Goal: Information Seeking & Learning: Learn about a topic

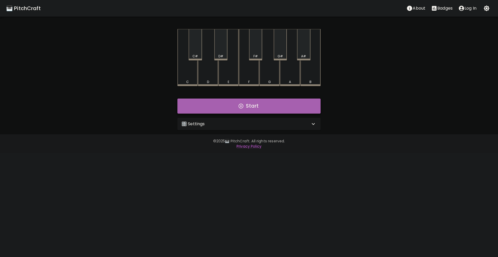
click at [210, 105] on button "Start" at bounding box center [249, 106] width 143 height 15
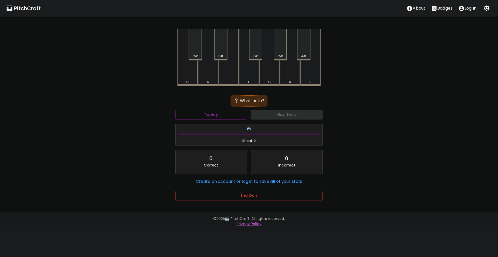
click at [192, 52] on div "C#" at bounding box center [195, 44] width 13 height 31
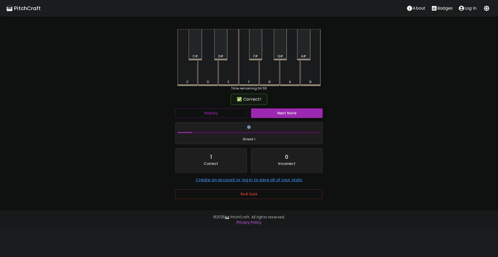
click at [303, 117] on button "Next Note" at bounding box center [287, 113] width 72 height 10
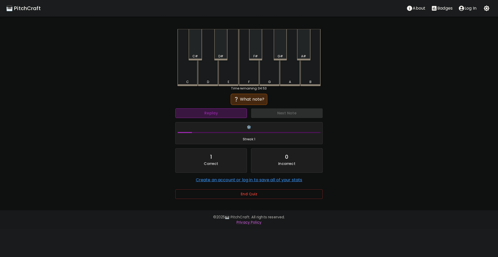
click at [229, 111] on button "Replay" at bounding box center [211, 113] width 72 height 10
click at [221, 56] on div "D#" at bounding box center [221, 56] width 5 height 5
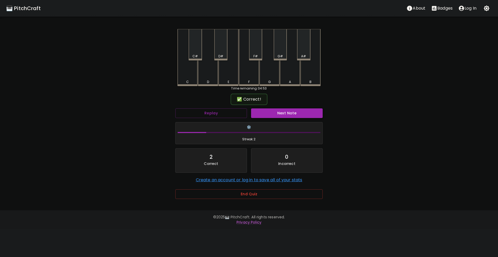
click at [269, 114] on button "Next Note" at bounding box center [287, 113] width 72 height 10
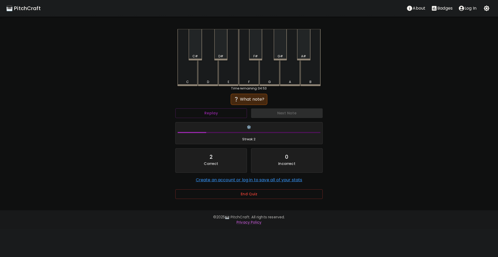
click at [205, 81] on div "D" at bounding box center [208, 82] width 19 height 5
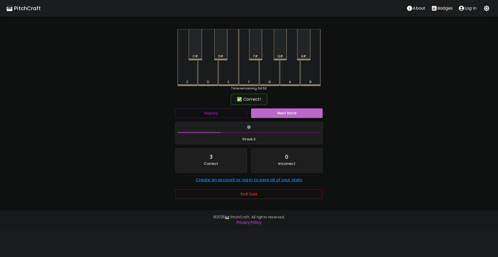
click at [275, 114] on button "Next Note" at bounding box center [287, 113] width 72 height 10
click at [222, 47] on div "D#" at bounding box center [220, 44] width 13 height 31
click at [280, 112] on button "Next Note" at bounding box center [287, 113] width 72 height 10
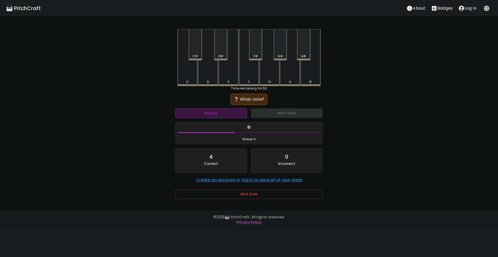
click at [226, 112] on button "Replay" at bounding box center [211, 113] width 72 height 10
click at [226, 111] on button "Replay" at bounding box center [211, 113] width 72 height 10
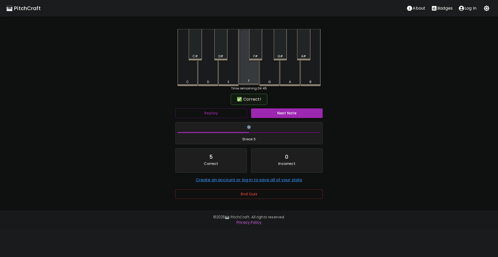
click at [252, 71] on div "F" at bounding box center [249, 57] width 20 height 56
click at [285, 115] on button "Next Note" at bounding box center [287, 113] width 72 height 10
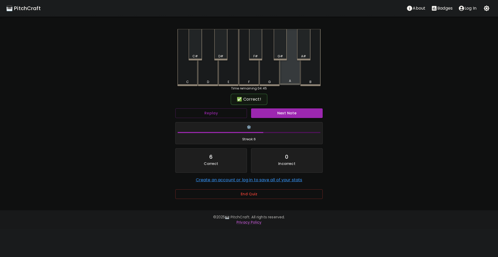
click at [289, 77] on div "A" at bounding box center [290, 57] width 20 height 56
click at [285, 117] on button "Next Note" at bounding box center [287, 113] width 72 height 10
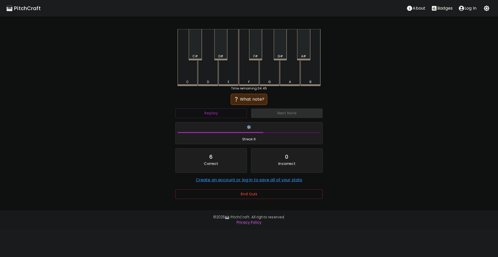
click at [193, 53] on div "C#" at bounding box center [195, 44] width 13 height 31
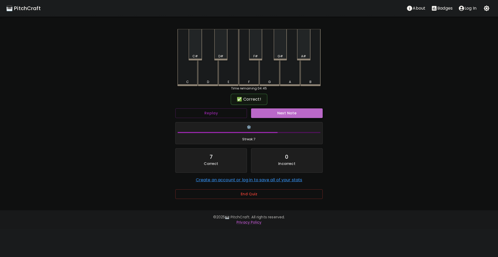
click at [269, 108] on button "Next Note" at bounding box center [287, 113] width 72 height 10
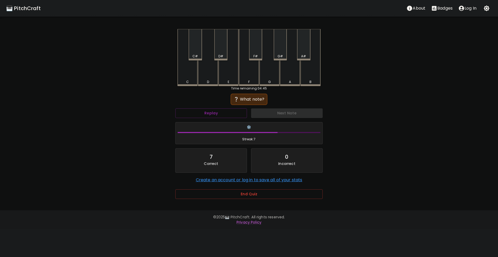
click at [226, 73] on div "E" at bounding box center [229, 57] width 20 height 57
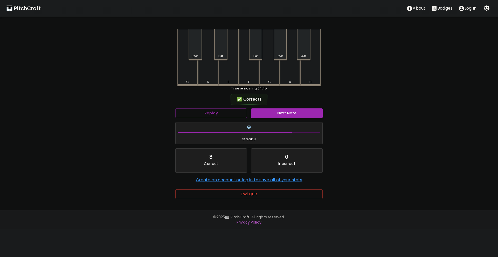
click at [276, 110] on button "Next Note" at bounding box center [287, 113] width 72 height 10
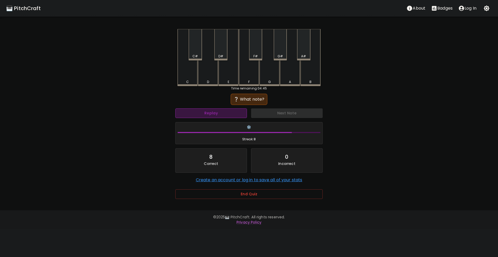
click at [230, 109] on button "Replay" at bounding box center [211, 113] width 72 height 10
click at [254, 55] on div "F#" at bounding box center [256, 56] width 4 height 5
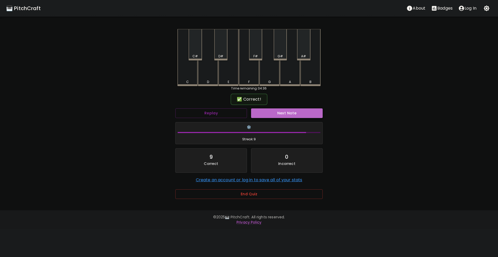
click at [281, 114] on button "Next Note" at bounding box center [287, 113] width 72 height 10
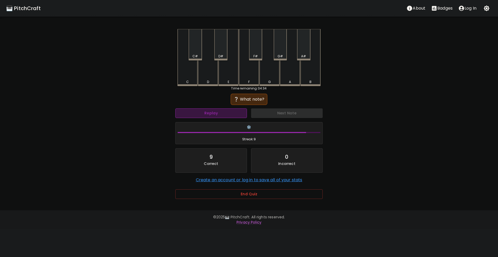
click at [225, 111] on button "Replay" at bounding box center [211, 113] width 72 height 10
click at [224, 112] on button "Replay" at bounding box center [211, 113] width 72 height 10
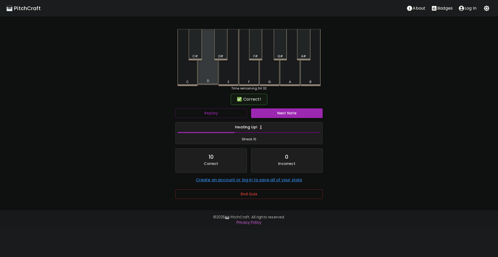
click at [207, 76] on div "D" at bounding box center [208, 57] width 20 height 56
click at [279, 113] on button "Next Note" at bounding box center [287, 113] width 72 height 10
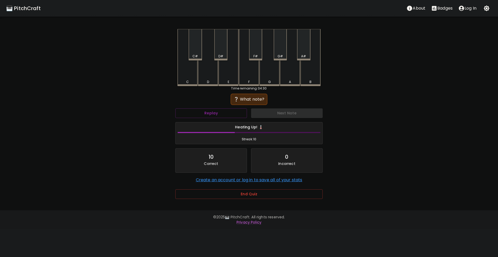
click at [293, 78] on div "A" at bounding box center [290, 57] width 20 height 57
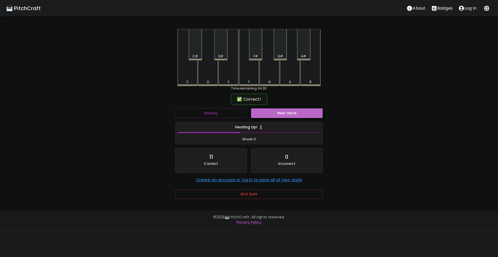
click at [283, 113] on button "Next Note" at bounding box center [287, 113] width 72 height 10
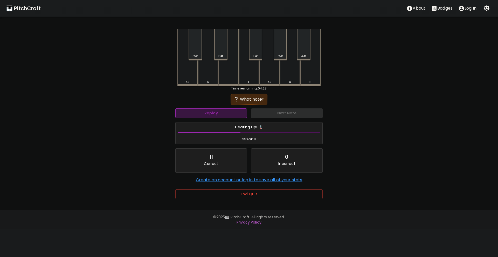
click at [236, 112] on button "Replay" at bounding box center [211, 113] width 72 height 10
click at [240, 114] on button "Replay" at bounding box center [211, 113] width 72 height 10
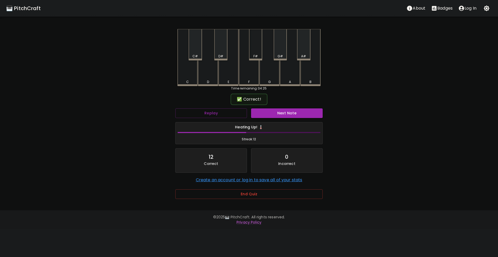
click at [255, 55] on div "F#" at bounding box center [256, 56] width 4 height 5
click at [283, 109] on button "Next Note" at bounding box center [287, 113] width 72 height 10
click at [300, 54] on div "A#" at bounding box center [304, 56] width 12 height 5
click at [287, 113] on button "Next Note" at bounding box center [287, 113] width 72 height 10
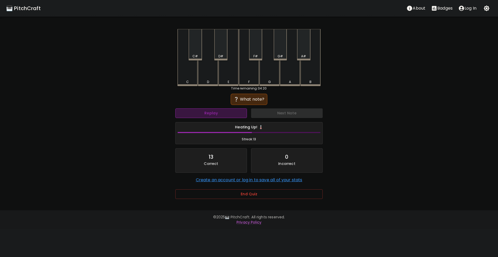
click at [241, 111] on button "Replay" at bounding box center [211, 113] width 72 height 10
click at [281, 54] on div "G#" at bounding box center [280, 56] width 5 height 5
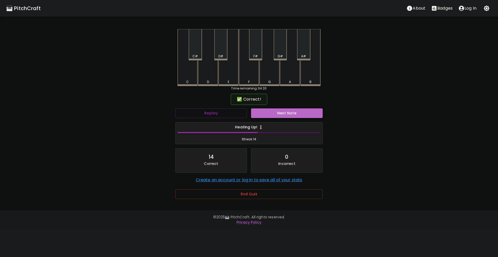
click at [287, 111] on button "Next Note" at bounding box center [287, 113] width 72 height 10
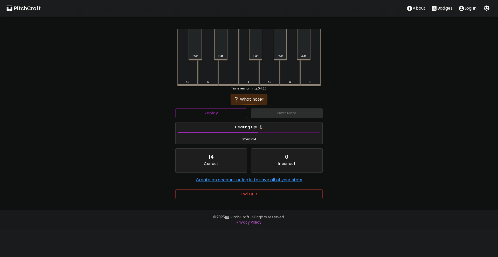
click at [279, 54] on div "G#" at bounding box center [280, 44] width 13 height 31
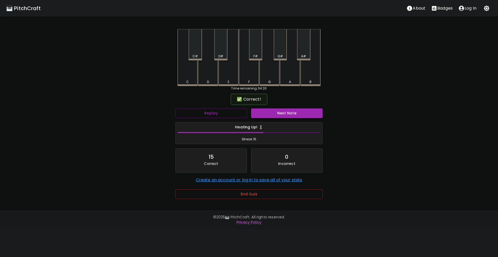
click at [293, 113] on button "Next Note" at bounding box center [287, 113] width 72 height 10
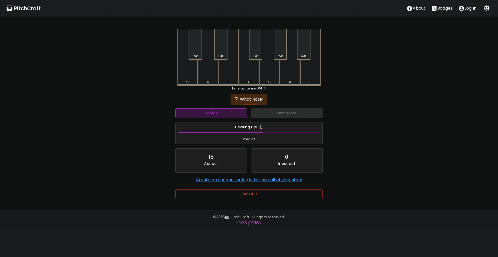
click at [243, 111] on button "Replay" at bounding box center [211, 113] width 72 height 10
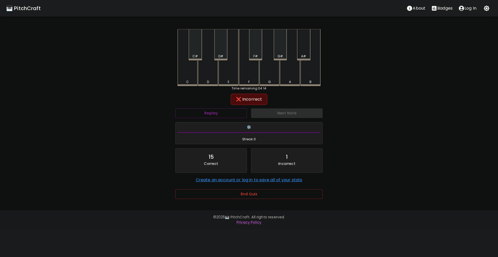
click at [305, 52] on div "A#" at bounding box center [303, 44] width 13 height 31
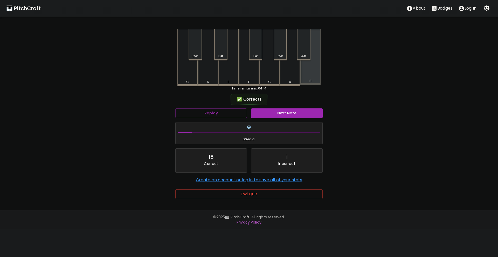
click at [311, 69] on div "B" at bounding box center [311, 57] width 20 height 56
click at [296, 112] on button "Next Note" at bounding box center [287, 113] width 72 height 10
click at [225, 51] on div "D#" at bounding box center [220, 44] width 13 height 31
click at [275, 111] on button "Next Note" at bounding box center [287, 113] width 72 height 10
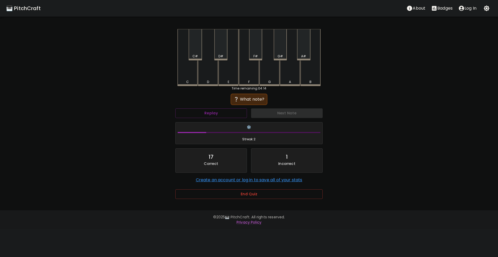
click at [228, 107] on div "Replay" at bounding box center [211, 113] width 76 height 14
click at [228, 111] on button "Replay" at bounding box center [211, 113] width 72 height 10
click at [235, 75] on div "E" at bounding box center [229, 57] width 20 height 56
click at [249, 73] on div "F" at bounding box center [249, 57] width 20 height 57
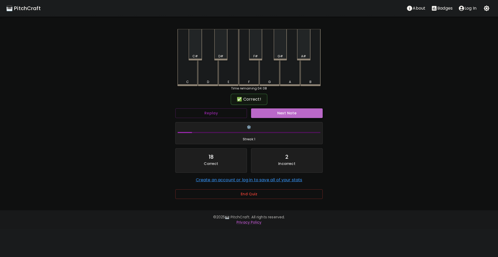
click at [271, 112] on button "Next Note" at bounding box center [287, 113] width 72 height 10
click at [309, 70] on div "B" at bounding box center [311, 57] width 20 height 56
click at [295, 112] on button "Next Note" at bounding box center [287, 113] width 72 height 10
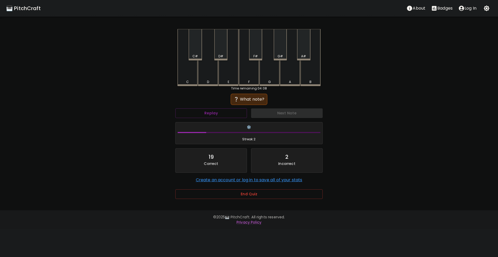
click at [269, 75] on div "G" at bounding box center [270, 57] width 20 height 57
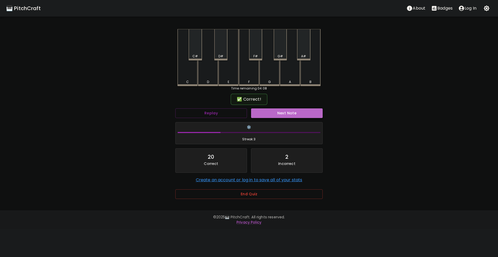
click at [276, 111] on button "Next Note" at bounding box center [287, 113] width 72 height 10
drag, startPoint x: 257, startPoint y: 51, endPoint x: 261, endPoint y: 65, distance: 15.1
click at [257, 51] on div "F#" at bounding box center [255, 44] width 13 height 31
click at [282, 112] on button "Next Note" at bounding box center [287, 113] width 72 height 10
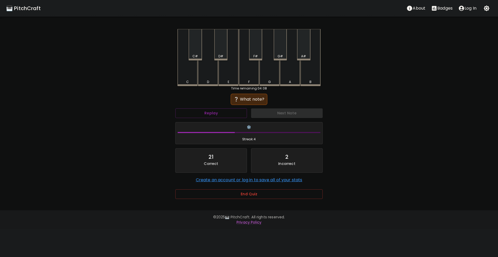
click at [282, 53] on div "G#" at bounding box center [280, 44] width 13 height 31
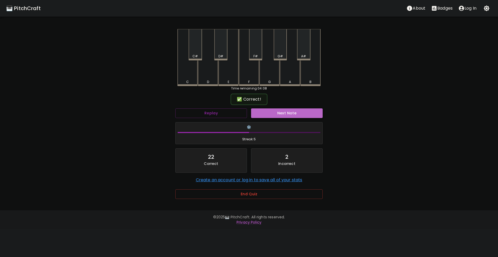
click at [286, 115] on button "Next Note" at bounding box center [287, 113] width 72 height 10
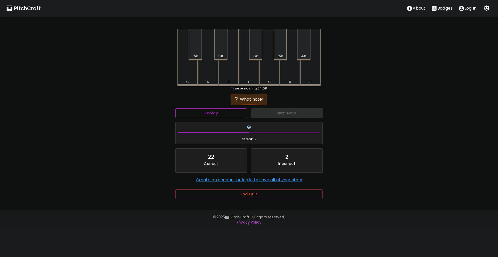
click at [234, 112] on button "Replay" at bounding box center [211, 113] width 72 height 10
click at [304, 53] on div "A#" at bounding box center [303, 44] width 13 height 31
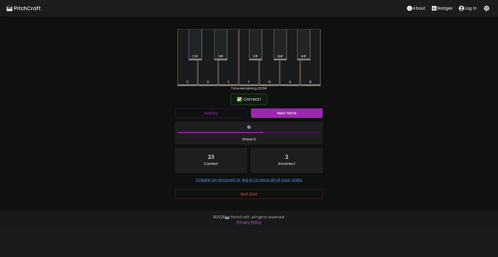
click at [288, 113] on button "Next Note" at bounding box center [287, 113] width 72 height 10
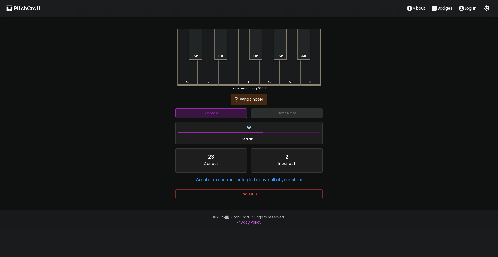
click at [233, 113] on button "Replay" at bounding box center [211, 113] width 72 height 10
click at [239, 107] on div "Replay" at bounding box center [211, 113] width 76 height 14
click at [233, 79] on div "E" at bounding box center [229, 57] width 20 height 57
click at [257, 53] on div "F#" at bounding box center [255, 44] width 13 height 31
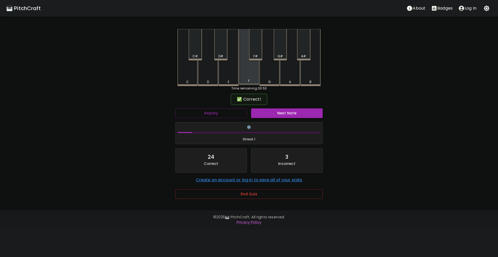
click at [253, 73] on div "F" at bounding box center [249, 57] width 20 height 56
click at [281, 111] on button "Next Note" at bounding box center [287, 113] width 72 height 10
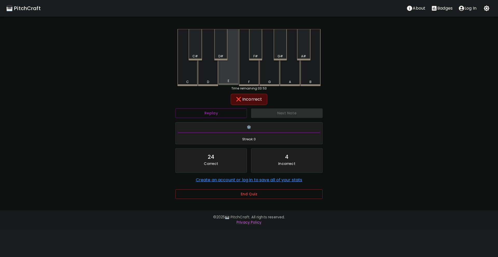
click at [235, 81] on div "E" at bounding box center [228, 81] width 19 height 5
click at [226, 52] on div "D#" at bounding box center [220, 44] width 13 height 31
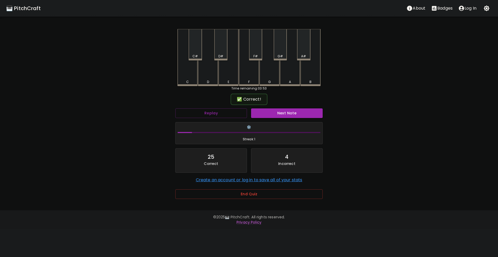
click at [273, 104] on div "✅ Correct!" at bounding box center [248, 99] width 147 height 13
click at [278, 110] on button "Next Note" at bounding box center [287, 113] width 72 height 10
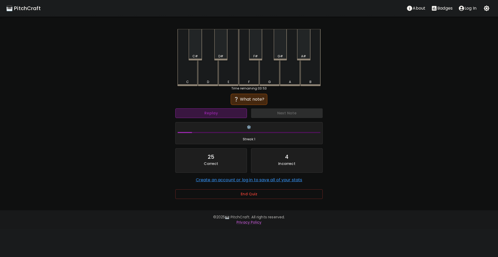
click at [230, 114] on button "Replay" at bounding box center [211, 113] width 72 height 10
click at [234, 112] on button "Replay" at bounding box center [211, 113] width 72 height 10
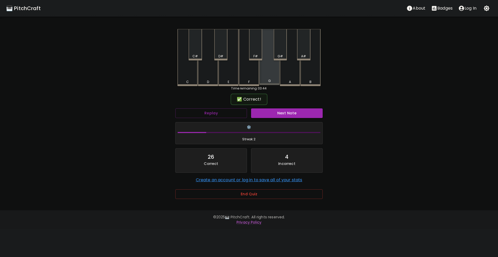
click at [269, 79] on div "G" at bounding box center [270, 57] width 20 height 56
click at [276, 115] on button "Next Note" at bounding box center [287, 113] width 72 height 10
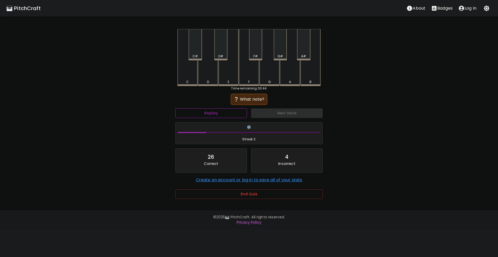
click at [236, 117] on button "Replay" at bounding box center [211, 113] width 72 height 10
drag, startPoint x: 280, startPoint y: 54, endPoint x: 277, endPoint y: 65, distance: 11.8
click at [279, 55] on div "G#" at bounding box center [280, 56] width 5 height 5
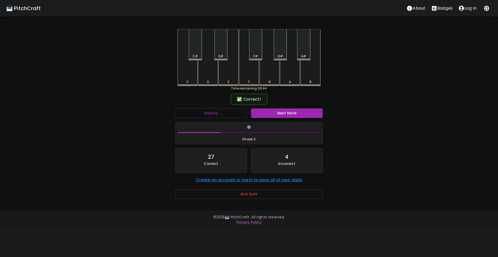
click at [280, 113] on button "Next Note" at bounding box center [287, 113] width 72 height 10
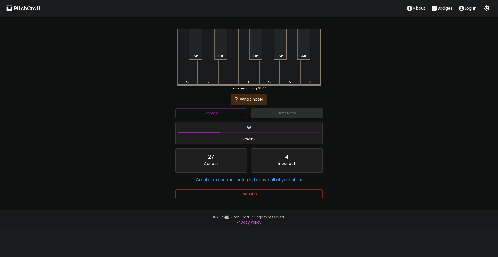
click at [252, 80] on div "F" at bounding box center [249, 82] width 19 height 5
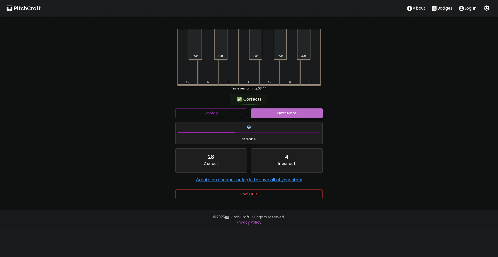
click at [275, 113] on button "Next Note" at bounding box center [287, 113] width 72 height 10
click at [258, 50] on div "F#" at bounding box center [255, 44] width 13 height 31
click at [283, 111] on button "Next Note" at bounding box center [287, 113] width 72 height 10
click at [197, 55] on div "C#" at bounding box center [195, 56] width 5 height 5
click at [284, 113] on button "Next Note" at bounding box center [287, 113] width 72 height 10
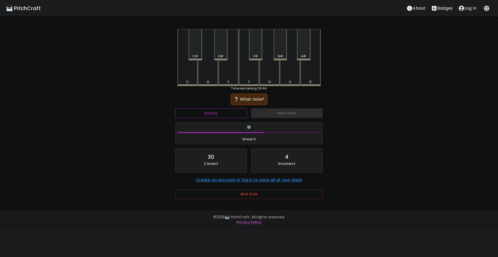
click at [208, 111] on button "Replay" at bounding box center [211, 113] width 72 height 10
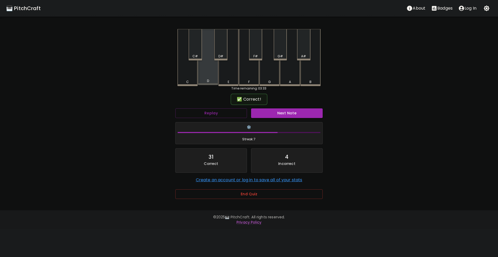
click at [213, 81] on div "D" at bounding box center [208, 81] width 19 height 5
click at [290, 111] on button "Next Note" at bounding box center [287, 113] width 72 height 10
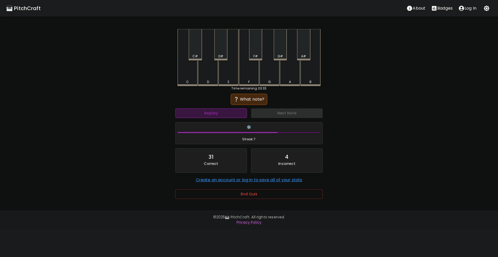
click at [221, 114] on button "Replay" at bounding box center [211, 113] width 72 height 10
click at [222, 55] on div "D#" at bounding box center [221, 56] width 5 height 5
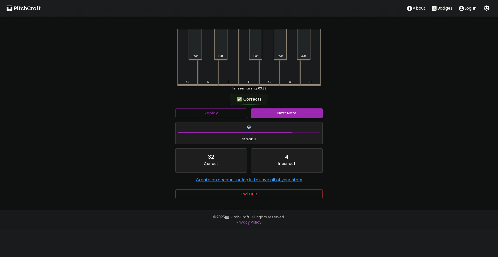
click at [287, 117] on button "Next Note" at bounding box center [287, 113] width 72 height 10
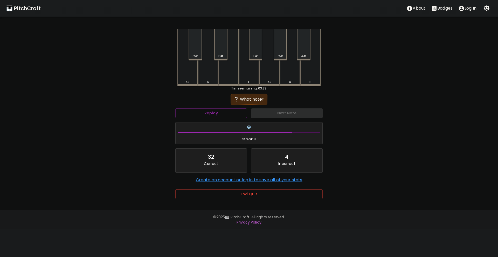
click at [208, 79] on div "D" at bounding box center [208, 57] width 20 height 57
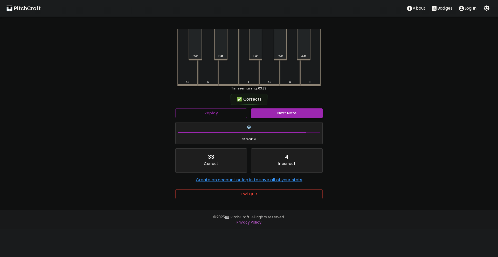
click at [286, 110] on button "Next Note" at bounding box center [287, 113] width 72 height 10
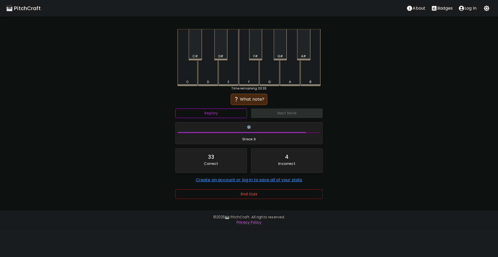
click at [238, 111] on button "Replay" at bounding box center [211, 113] width 72 height 10
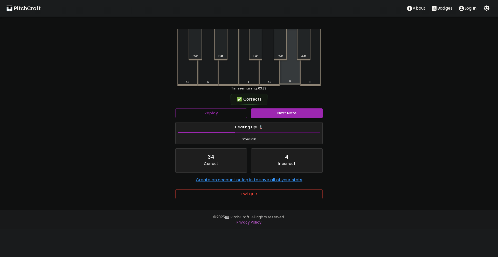
click at [293, 81] on div "A" at bounding box center [290, 81] width 19 height 5
click at [294, 113] on button "Next Note" at bounding box center [287, 113] width 72 height 10
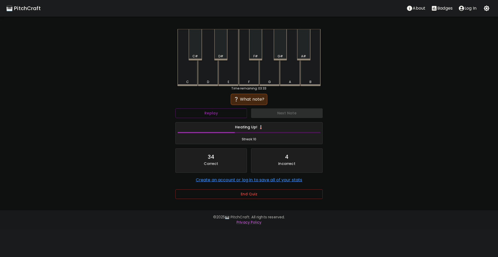
click at [232, 78] on div "E" at bounding box center [229, 57] width 20 height 57
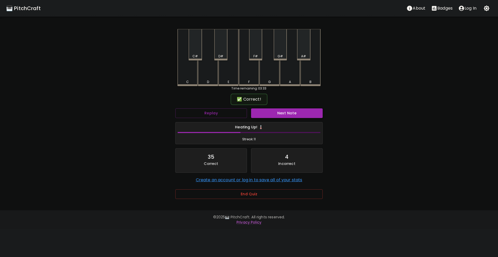
drag, startPoint x: 279, startPoint y: 107, endPoint x: 280, endPoint y: 110, distance: 3.0
click at [279, 107] on div "Next Note" at bounding box center [287, 113] width 76 height 14
click at [281, 111] on button "Next Note" at bounding box center [287, 113] width 72 height 10
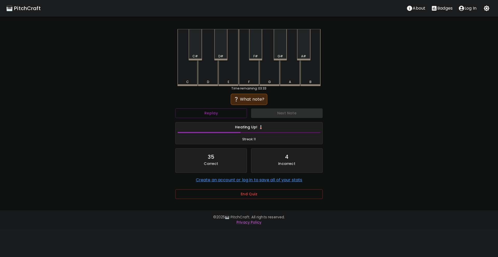
click at [250, 79] on div "F" at bounding box center [249, 57] width 20 height 57
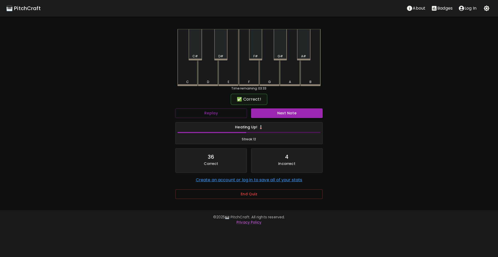
click at [283, 115] on button "Next Note" at bounding box center [287, 113] width 72 height 10
click at [193, 52] on div "C#" at bounding box center [195, 44] width 13 height 31
click at [284, 112] on button "Next Note" at bounding box center [287, 113] width 72 height 10
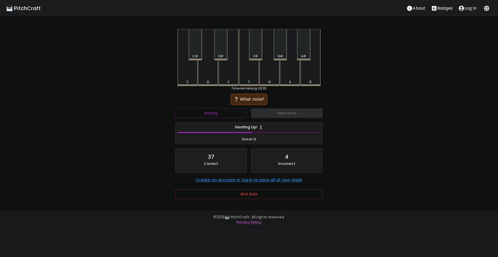
click at [248, 80] on div "F" at bounding box center [249, 82] width 2 height 5
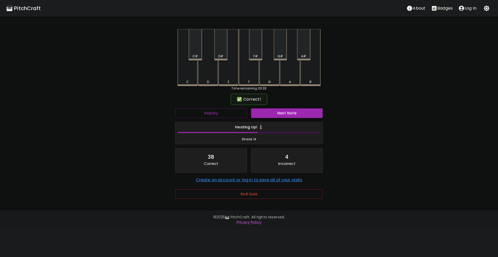
click at [283, 113] on button "Next Note" at bounding box center [287, 113] width 72 height 10
click at [192, 81] on div "C" at bounding box center [187, 81] width 19 height 5
click at [284, 112] on button "Next Note" at bounding box center [287, 113] width 72 height 10
click at [283, 57] on div "G#" at bounding box center [280, 56] width 12 height 5
click at [295, 115] on button "Next Note" at bounding box center [287, 113] width 72 height 10
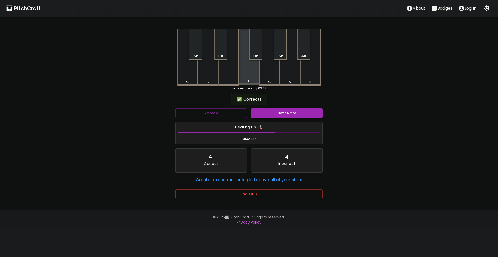
click at [247, 78] on div "F" at bounding box center [249, 57] width 20 height 56
click at [281, 112] on button "Next Note" at bounding box center [287, 113] width 72 height 10
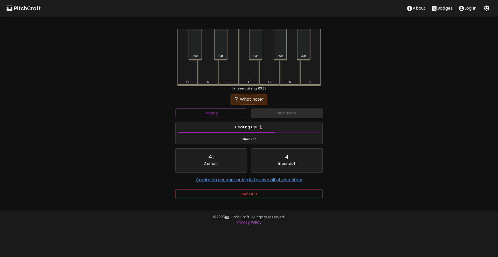
click at [288, 78] on div "A" at bounding box center [290, 57] width 20 height 57
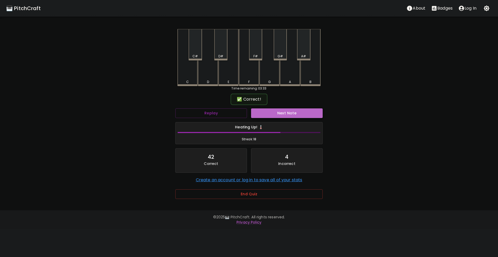
click at [286, 114] on button "Next Note" at bounding box center [287, 113] width 72 height 10
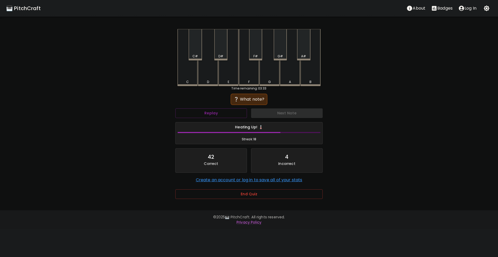
drag, startPoint x: 280, startPoint y: 56, endPoint x: 280, endPoint y: 64, distance: 8.1
click at [280, 56] on div "G#" at bounding box center [280, 56] width 5 height 5
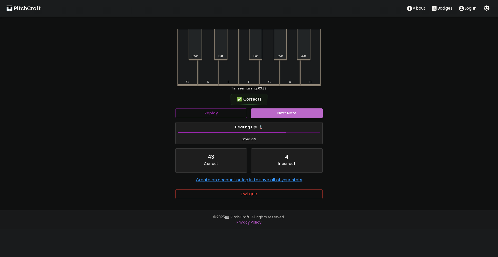
click at [283, 113] on button "Next Note" at bounding box center [287, 113] width 72 height 10
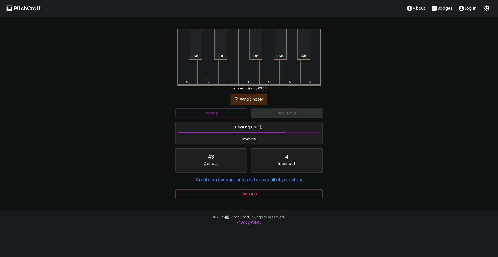
click at [276, 80] on div "G" at bounding box center [269, 82] width 19 height 5
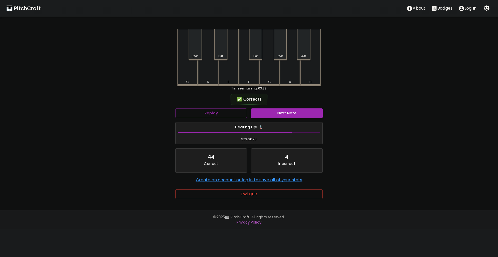
click at [285, 116] on button "Next Note" at bounding box center [287, 113] width 72 height 10
click at [234, 82] on div "E" at bounding box center [228, 81] width 19 height 5
click at [279, 115] on button "Next Note" at bounding box center [287, 113] width 72 height 10
click at [223, 54] on div "D#" at bounding box center [220, 44] width 13 height 31
click at [277, 110] on button "Next Note" at bounding box center [287, 113] width 72 height 10
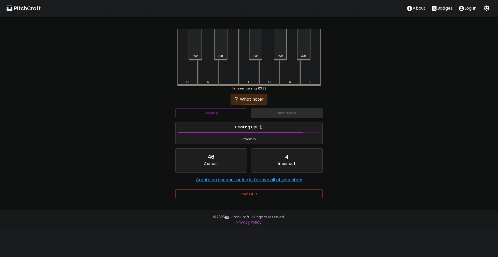
click at [309, 74] on div "B" at bounding box center [311, 57] width 20 height 57
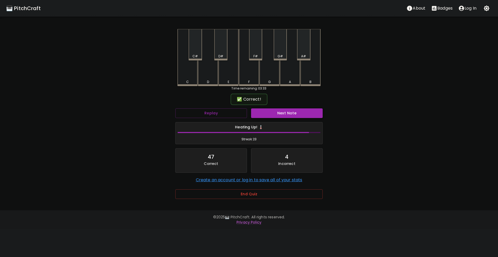
click at [298, 111] on button "Next Note" at bounding box center [287, 113] width 72 height 10
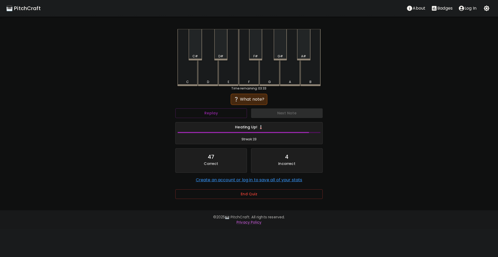
drag, startPoint x: 271, startPoint y: 72, endPoint x: 280, endPoint y: 93, distance: 22.7
click at [271, 72] on div "G" at bounding box center [270, 57] width 20 height 57
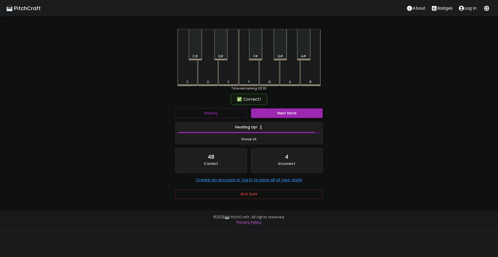
click at [284, 115] on button "Next Note" at bounding box center [287, 113] width 72 height 10
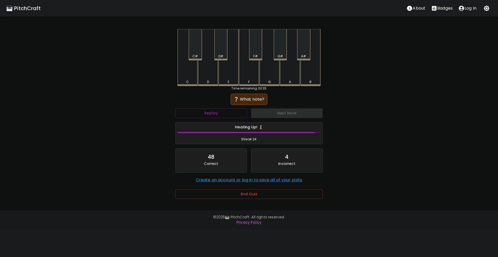
click at [254, 75] on div "F" at bounding box center [249, 57] width 20 height 57
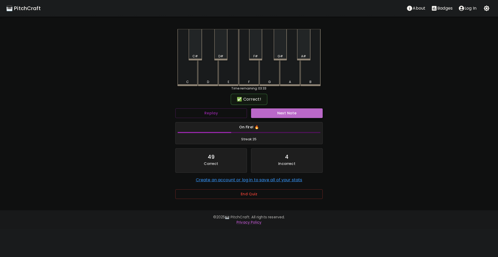
click at [275, 110] on button "Next Note" at bounding box center [287, 113] width 72 height 10
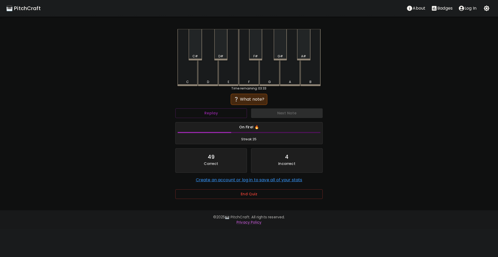
click at [220, 52] on div "D#" at bounding box center [220, 44] width 13 height 31
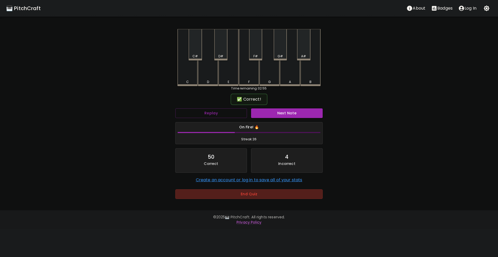
click at [260, 194] on button "End Quiz" at bounding box center [248, 194] width 147 height 10
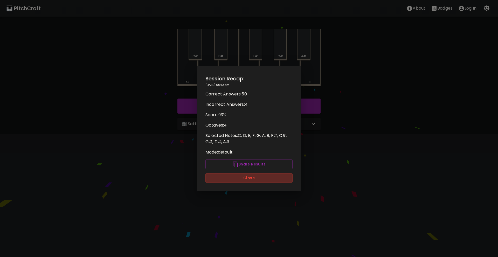
click at [252, 181] on button "Close" at bounding box center [249, 178] width 87 height 10
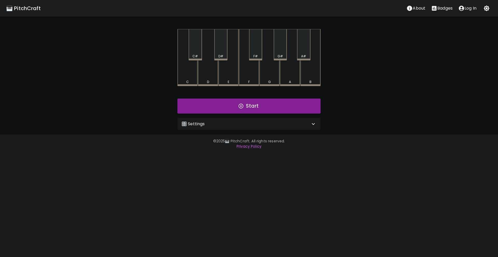
drag, startPoint x: 311, startPoint y: 188, endPoint x: 307, endPoint y: 182, distance: 7.1
click at [310, 153] on html "🎹 PitchCraft About Badges Log In C C# D D# E F F# G G# A A# B Start 🎛️ Settings…" at bounding box center [249, 76] width 498 height 153
click at [277, 130] on div "🎛️ Settings Level 11 | C, D, E, F, G, A, B, F#, C#, G#, D#, A# 21 Level Mode Se…" at bounding box center [248, 124] width 147 height 17
click at [276, 127] on div "🎛️ Settings" at bounding box center [246, 124] width 129 height 6
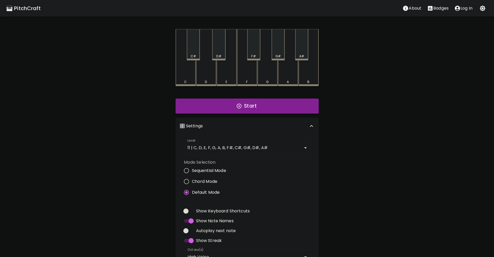
click at [189, 181] on input "Chord Mode" at bounding box center [186, 181] width 11 height 11
radio input "true"
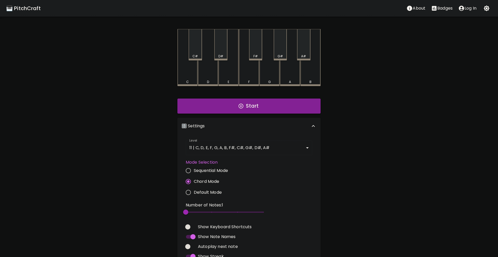
click at [203, 154] on body "🎹 PitchCraft About Badges Log In C C# D D# E F F# G G# A A# B Start 🎛️ Settings…" at bounding box center [249, 165] width 498 height 330
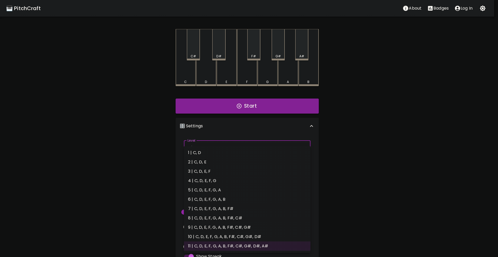
click at [215, 200] on li "6 | C, D, E, F, G, A, B" at bounding box center [247, 199] width 127 height 9
type input "11"
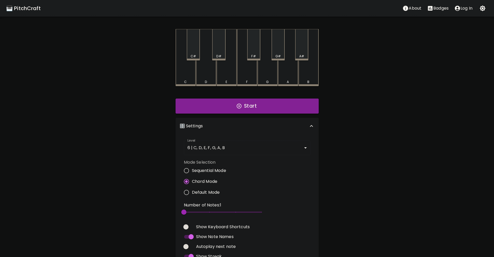
drag, startPoint x: 203, startPoint y: 108, endPoint x: 197, endPoint y: 168, distance: 60.0
click at [197, 168] on div "Start 🎛️ Settings Level 6 | C, D, E, F, G, A, B 11 Level Mode Selection Sequent…" at bounding box center [247, 203] width 147 height 213
click at [191, 212] on span at bounding box center [223, 212] width 78 height 1
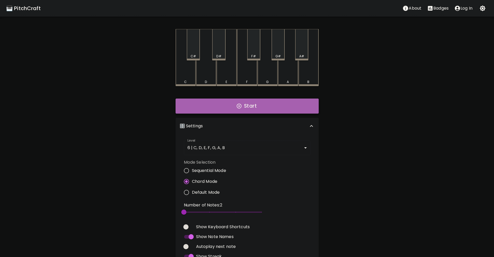
click at [213, 108] on button "Start" at bounding box center [247, 106] width 143 height 15
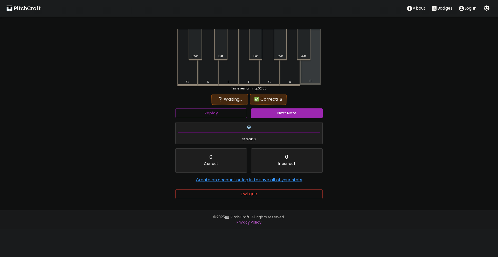
click at [307, 74] on div "B" at bounding box center [311, 57] width 20 height 56
drag, startPoint x: 223, startPoint y: 111, endPoint x: 223, endPoint y: 96, distance: 14.5
click at [223, 111] on button "Replay" at bounding box center [211, 113] width 72 height 10
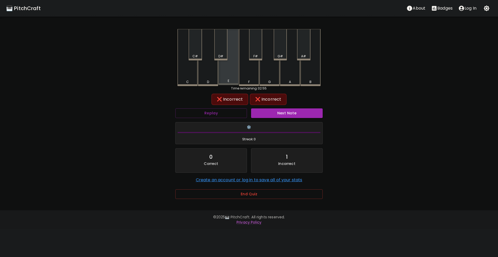
click at [227, 77] on div "E" at bounding box center [229, 57] width 20 height 56
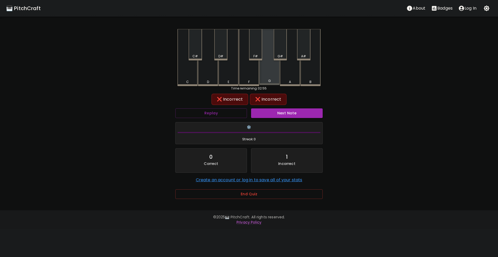
click at [266, 74] on div "G" at bounding box center [270, 57] width 20 height 56
click at [249, 79] on div "F" at bounding box center [249, 57] width 20 height 57
click at [269, 76] on div "G" at bounding box center [270, 57] width 20 height 57
click at [231, 110] on button "Replay" at bounding box center [211, 113] width 72 height 10
click at [211, 82] on div "D" at bounding box center [208, 82] width 19 height 5
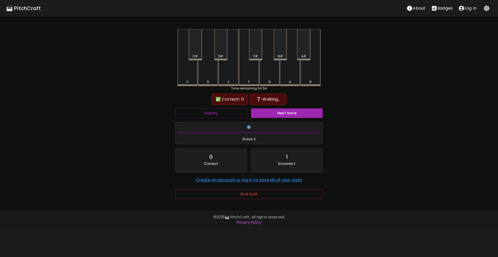
click at [306, 79] on div "B" at bounding box center [311, 57] width 20 height 57
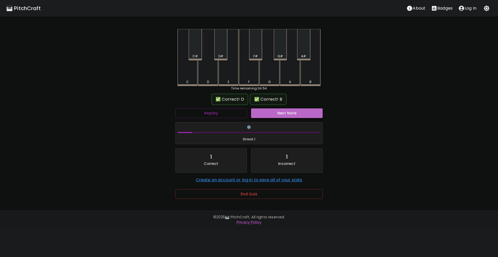
click at [300, 114] on button "Next Note" at bounding box center [287, 113] width 72 height 10
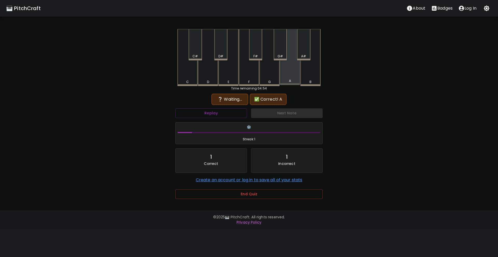
drag, startPoint x: 291, startPoint y: 74, endPoint x: 254, endPoint y: 76, distance: 37.2
click at [290, 74] on div "A" at bounding box center [290, 57] width 20 height 56
click at [224, 117] on button "Replay" at bounding box center [211, 113] width 72 height 10
click at [247, 80] on div "F" at bounding box center [249, 82] width 19 height 5
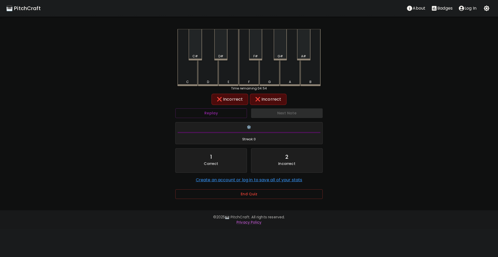
click at [190, 78] on div "C" at bounding box center [188, 57] width 20 height 57
click at [224, 73] on div "E" at bounding box center [229, 57] width 20 height 57
click at [286, 70] on div "A" at bounding box center [290, 57] width 20 height 57
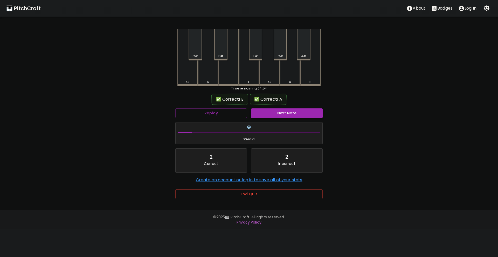
click at [281, 113] on button "Next Note" at bounding box center [287, 113] width 72 height 10
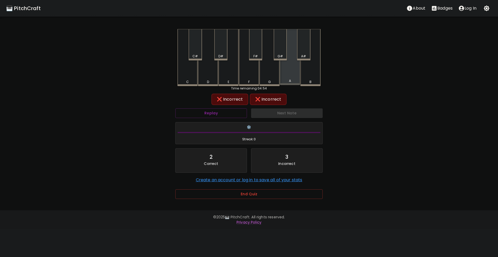
click at [287, 77] on div "A" at bounding box center [290, 57] width 20 height 56
drag, startPoint x: 311, startPoint y: 75, endPoint x: 287, endPoint y: 77, distance: 24.2
click at [311, 75] on div "B" at bounding box center [311, 57] width 20 height 57
click at [271, 78] on div "G" at bounding box center [270, 57] width 20 height 57
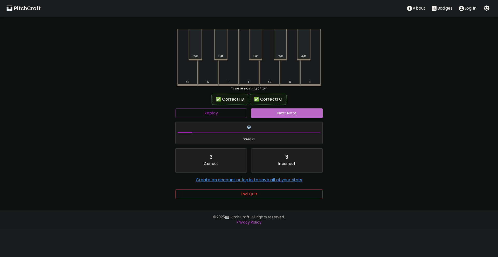
click at [282, 115] on button "Next Note" at bounding box center [287, 113] width 72 height 10
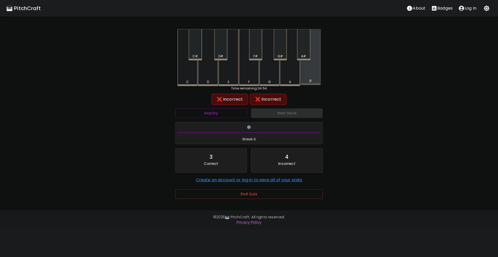
click at [308, 76] on div "B" at bounding box center [311, 57] width 20 height 56
click at [287, 77] on div "A" at bounding box center [290, 57] width 20 height 57
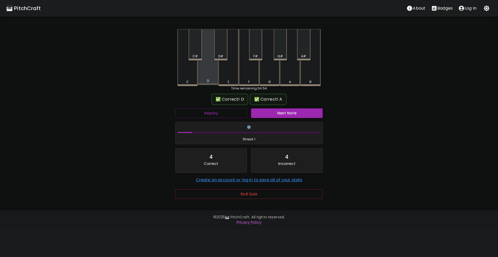
click at [205, 77] on div "D" at bounding box center [208, 57] width 20 height 56
click at [271, 110] on button "Next Note" at bounding box center [287, 113] width 72 height 10
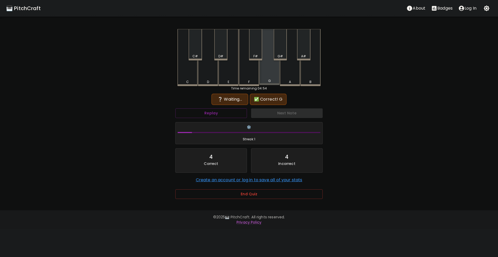
click at [270, 77] on div "G" at bounding box center [270, 57] width 20 height 56
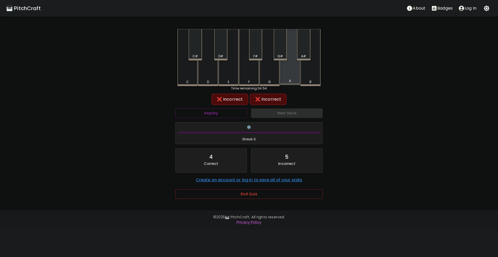
click at [288, 77] on div "A" at bounding box center [290, 57] width 20 height 56
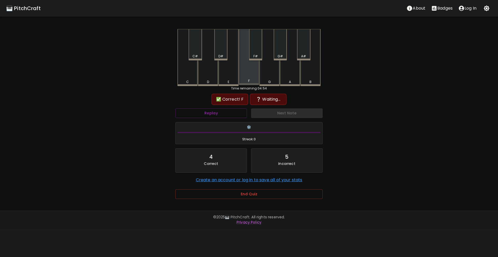
click at [248, 77] on div "F" at bounding box center [249, 57] width 20 height 56
click at [266, 75] on div "G" at bounding box center [270, 57] width 20 height 57
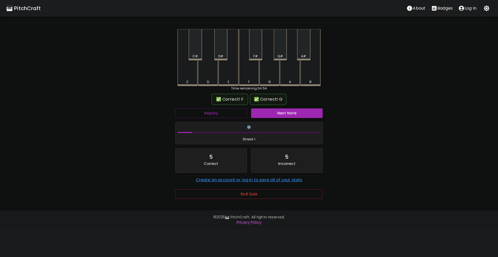
click at [236, 106] on div "✅ Correct! F ✅ Correct! G Replay Next Note ❄️ Streak: 1 5 Correct 5 Incorrect C…" at bounding box center [248, 151] width 147 height 113
click at [235, 109] on button "Replay" at bounding box center [211, 113] width 72 height 10
click at [235, 110] on button "Replay" at bounding box center [211, 113] width 72 height 10
click at [269, 113] on button "Next Note" at bounding box center [287, 113] width 72 height 10
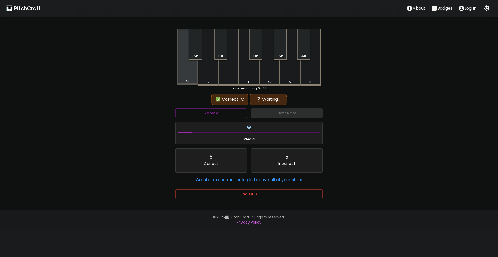
click at [191, 76] on div "C" at bounding box center [188, 57] width 20 height 56
click at [212, 77] on div "D" at bounding box center [208, 57] width 20 height 57
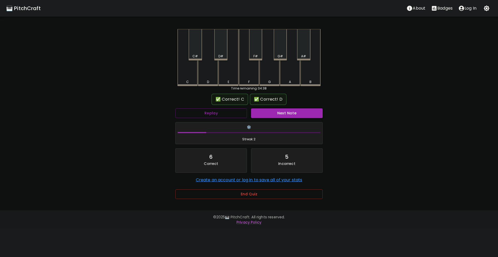
click at [265, 111] on button "Next Note" at bounding box center [287, 113] width 72 height 10
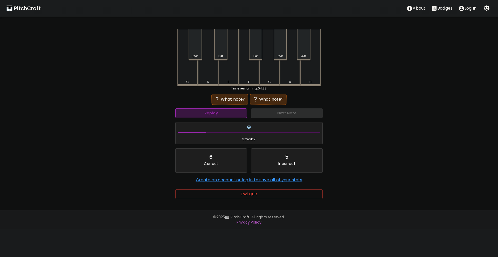
click at [238, 111] on button "Replay" at bounding box center [211, 113] width 72 height 10
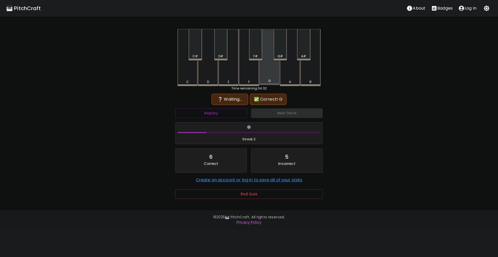
click at [272, 81] on div "G" at bounding box center [269, 81] width 19 height 5
click at [209, 115] on button "Replay" at bounding box center [211, 113] width 72 height 10
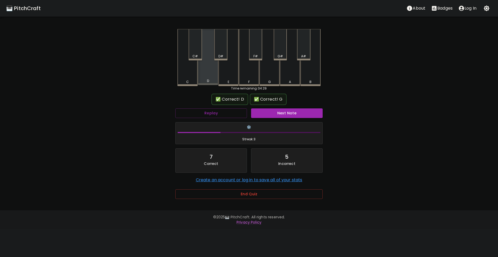
click at [212, 82] on div "D" at bounding box center [208, 81] width 19 height 5
click at [270, 112] on button "Next Note" at bounding box center [287, 113] width 72 height 10
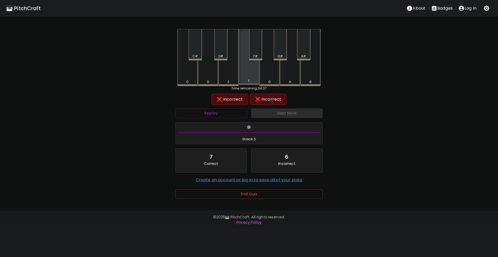
drag, startPoint x: 253, startPoint y: 79, endPoint x: 263, endPoint y: 77, distance: 11.0
click at [254, 79] on div "F" at bounding box center [249, 57] width 20 height 56
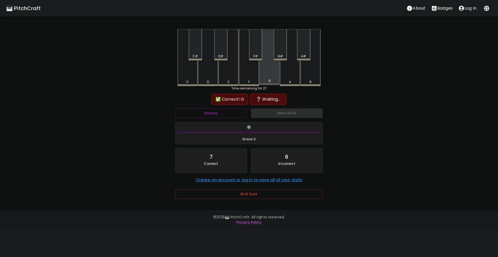
click at [263, 77] on div "G" at bounding box center [270, 57] width 20 height 56
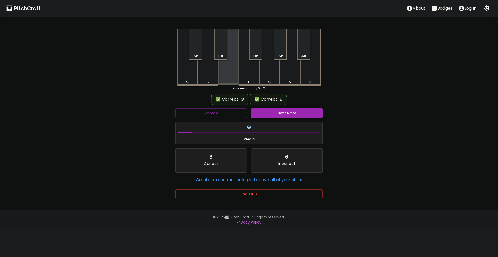
click at [227, 77] on div "E" at bounding box center [229, 57] width 20 height 56
click at [268, 112] on button "Next Note" at bounding box center [287, 113] width 72 height 10
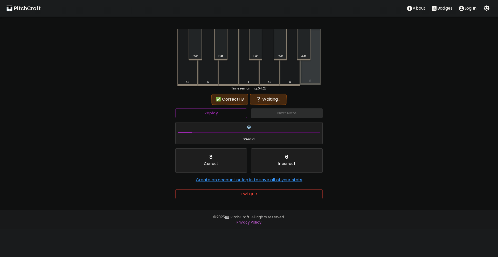
click at [304, 78] on div "B" at bounding box center [311, 57] width 20 height 56
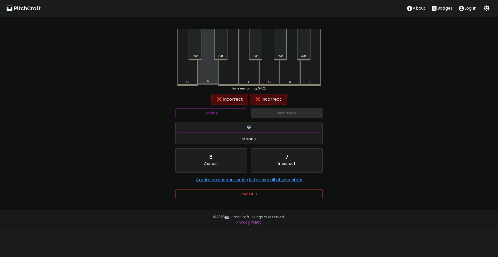
drag, startPoint x: 208, startPoint y: 81, endPoint x: 255, endPoint y: 76, distance: 46.5
click at [211, 81] on div "D" at bounding box center [208, 81] width 19 height 5
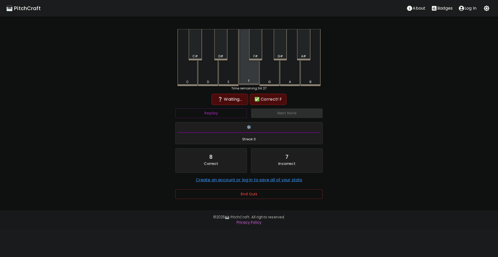
click at [250, 76] on div "F" at bounding box center [249, 57] width 20 height 56
click at [230, 112] on button "Replay" at bounding box center [211, 113] width 72 height 10
click at [307, 75] on div "B" at bounding box center [311, 57] width 20 height 57
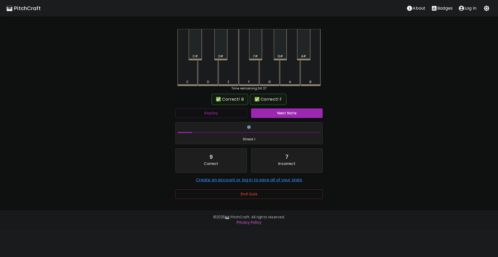
click at [282, 113] on button "Next Note" at bounding box center [287, 113] width 72 height 10
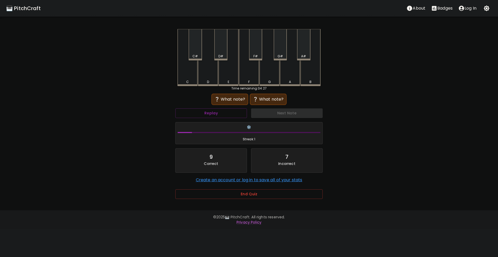
click at [250, 78] on div "F" at bounding box center [249, 57] width 20 height 57
click at [184, 81] on div "C" at bounding box center [187, 82] width 19 height 5
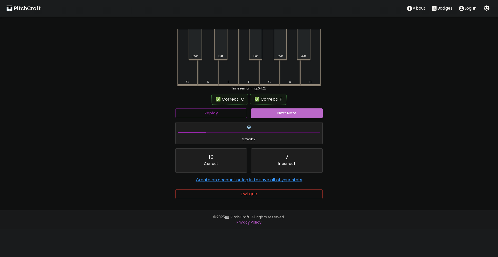
click at [269, 113] on button "Next Note" at bounding box center [287, 113] width 72 height 10
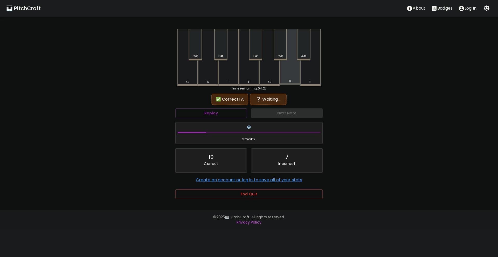
click at [287, 76] on div "A" at bounding box center [290, 57] width 20 height 56
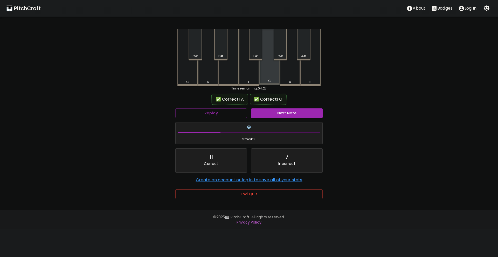
click at [267, 80] on div "G" at bounding box center [269, 81] width 19 height 5
click at [271, 111] on button "Next Note" at bounding box center [287, 113] width 72 height 10
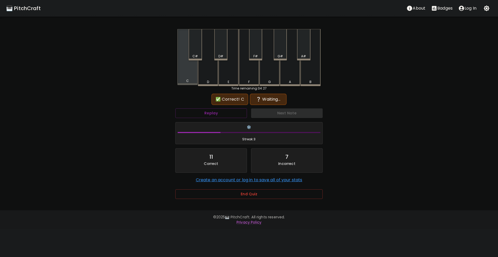
click at [187, 78] on div "C" at bounding box center [188, 57] width 20 height 56
click at [207, 75] on div "D" at bounding box center [208, 57] width 20 height 57
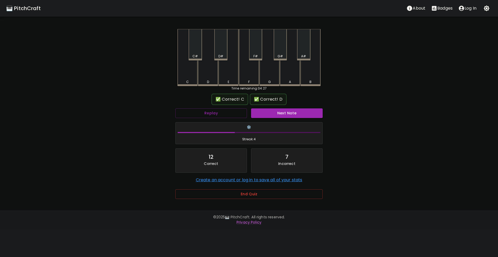
click at [267, 109] on button "Next Note" at bounding box center [287, 113] width 72 height 10
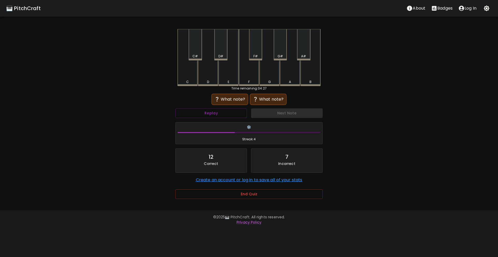
click at [308, 80] on div "B" at bounding box center [310, 82] width 19 height 5
click at [227, 110] on button "Replay" at bounding box center [211, 113] width 72 height 10
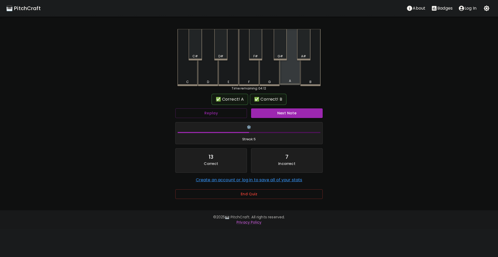
click at [293, 83] on div "A" at bounding box center [290, 81] width 19 height 5
click at [281, 114] on button "Next Note" at bounding box center [287, 113] width 72 height 10
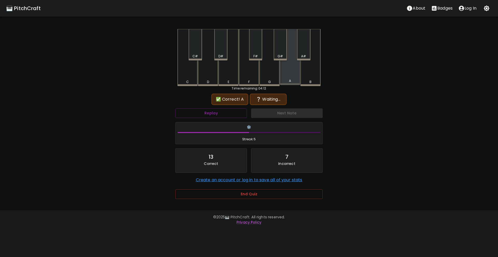
drag, startPoint x: 286, startPoint y: 77, endPoint x: 261, endPoint y: 80, distance: 25.8
click at [285, 77] on div "A" at bounding box center [290, 57] width 20 height 56
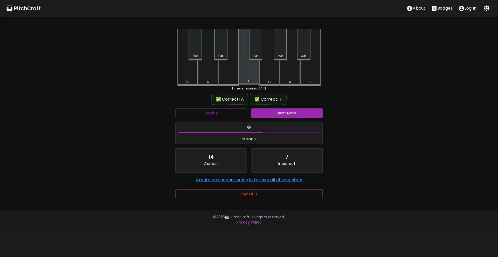
click at [253, 80] on div "F" at bounding box center [249, 81] width 19 height 5
click at [272, 115] on button "Next Note" at bounding box center [287, 113] width 72 height 10
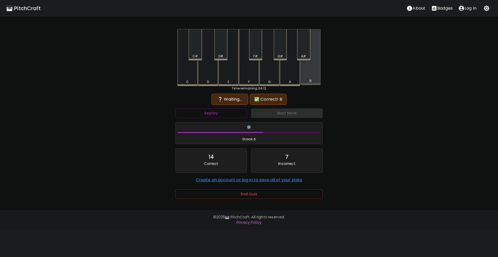
click at [308, 75] on div "B" at bounding box center [311, 57] width 20 height 56
click at [230, 114] on button "Replay" at bounding box center [211, 113] width 72 height 10
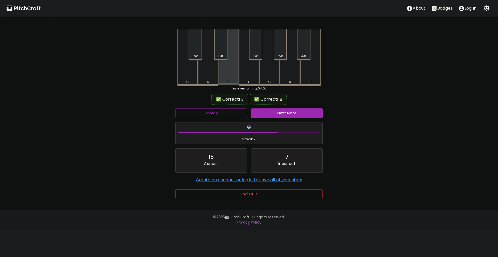
click at [232, 81] on div "E" at bounding box center [228, 81] width 19 height 5
click at [267, 117] on button "Next Note" at bounding box center [287, 113] width 72 height 10
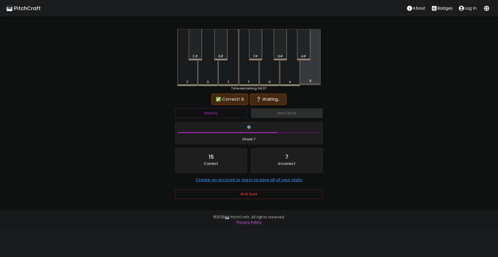
drag, startPoint x: 306, startPoint y: 77, endPoint x: 283, endPoint y: 79, distance: 22.4
click at [304, 77] on div "B" at bounding box center [311, 57] width 20 height 56
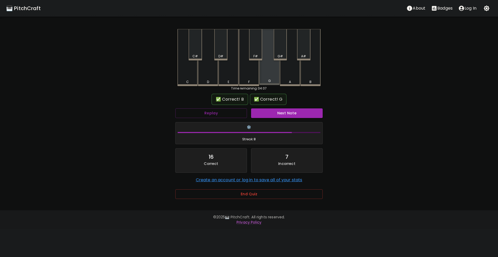
click at [270, 80] on div "G" at bounding box center [269, 81] width 3 height 5
click at [274, 115] on button "Next Note" at bounding box center [287, 113] width 72 height 10
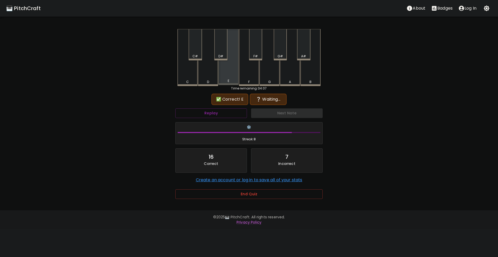
click at [231, 78] on div "E" at bounding box center [229, 57] width 20 height 56
click at [244, 75] on div "F" at bounding box center [249, 57] width 20 height 57
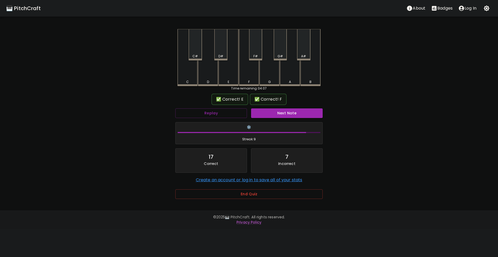
click at [263, 114] on button "Next Note" at bounding box center [287, 113] width 72 height 10
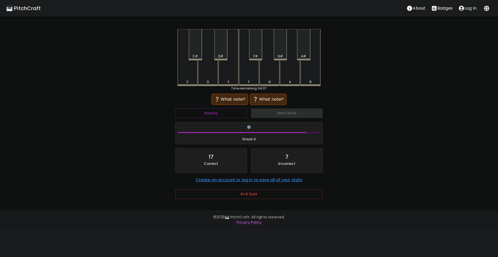
click at [307, 76] on div "B" at bounding box center [311, 57] width 20 height 57
click at [242, 79] on div "F" at bounding box center [249, 57] width 20 height 56
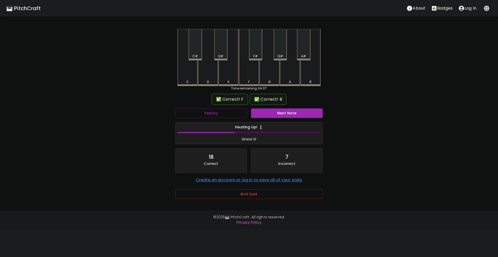
click at [273, 118] on button "Next Note" at bounding box center [287, 113] width 72 height 10
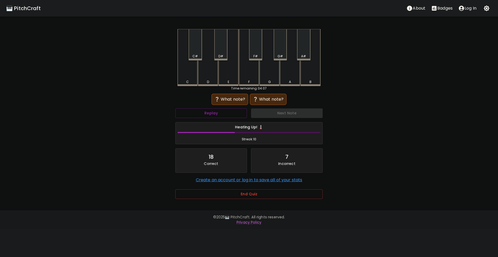
drag, startPoint x: 291, startPoint y: 76, endPoint x: 288, endPoint y: 78, distance: 4.3
click at [291, 76] on div "A" at bounding box center [290, 57] width 20 height 57
click at [226, 116] on button "Replay" at bounding box center [211, 113] width 72 height 10
click at [228, 81] on div "E" at bounding box center [229, 82] width 2 height 5
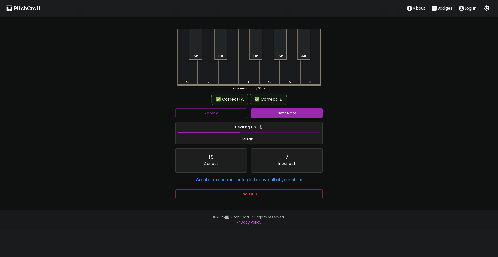
click at [275, 111] on button "Next Note" at bounding box center [287, 113] width 72 height 10
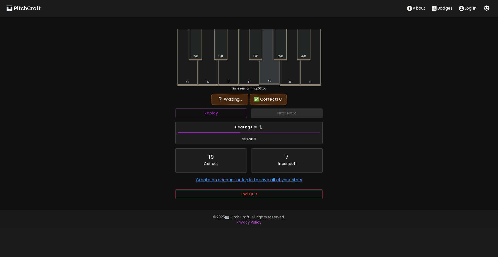
click at [262, 73] on div "G" at bounding box center [270, 57] width 20 height 56
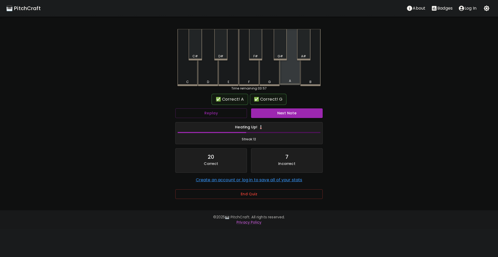
click at [286, 75] on div "A" at bounding box center [290, 57] width 20 height 56
click at [275, 118] on div "Next Note" at bounding box center [287, 113] width 76 height 14
click at [274, 115] on button "Next Note" at bounding box center [287, 113] width 72 height 10
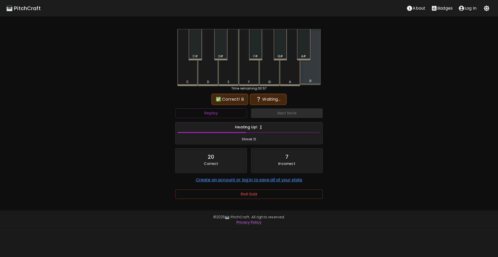
click at [312, 74] on div "B" at bounding box center [311, 57] width 20 height 56
click at [225, 110] on button "Replay" at bounding box center [211, 113] width 72 height 10
click at [221, 110] on button "Replay" at bounding box center [211, 113] width 72 height 10
click at [288, 77] on div "A" at bounding box center [290, 57] width 20 height 57
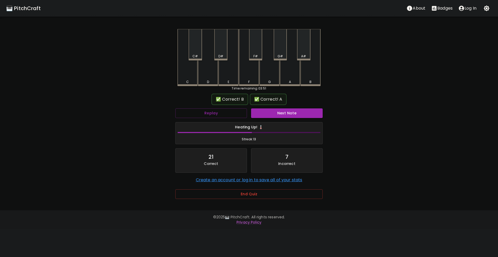
click at [279, 114] on button "Next Note" at bounding box center [287, 113] width 72 height 10
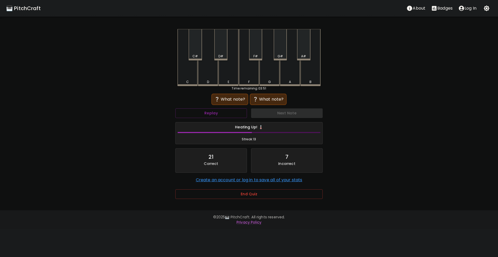
drag, startPoint x: 307, startPoint y: 83, endPoint x: 298, endPoint y: 81, distance: 9.2
click at [307, 82] on div "B" at bounding box center [310, 82] width 19 height 5
click at [290, 80] on div "A" at bounding box center [290, 82] width 2 height 5
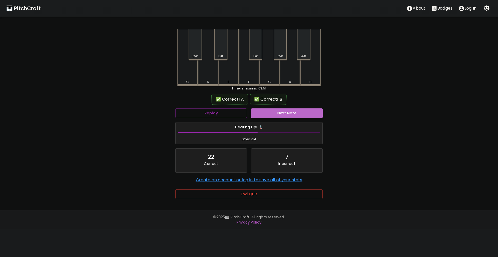
click at [285, 113] on button "Next Note" at bounding box center [287, 113] width 72 height 10
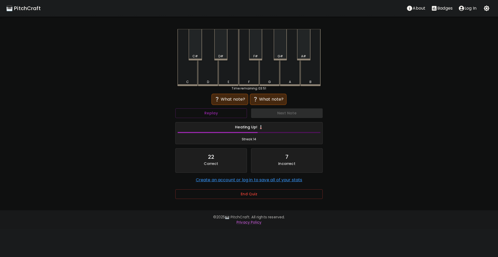
click at [311, 78] on div "B" at bounding box center [311, 57] width 20 height 57
click at [232, 82] on div "E" at bounding box center [228, 82] width 19 height 5
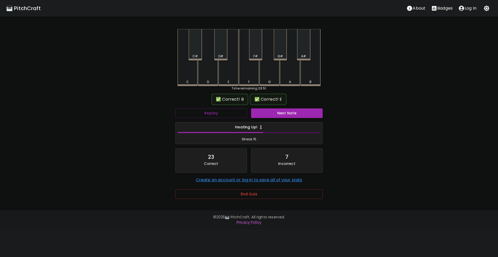
click at [272, 119] on div "Next Note" at bounding box center [287, 113] width 76 height 14
click at [274, 114] on button "Next Note" at bounding box center [287, 113] width 72 height 10
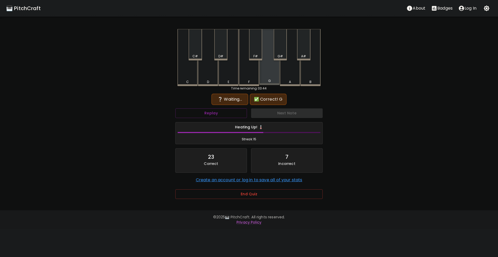
click at [272, 82] on div "G" at bounding box center [269, 81] width 19 height 5
click at [233, 112] on button "Replay" at bounding box center [211, 113] width 72 height 10
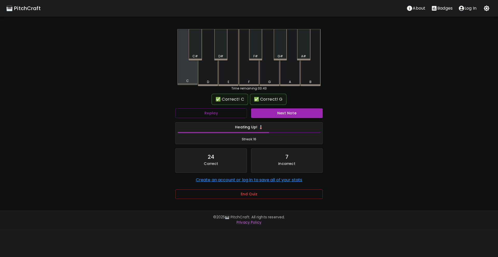
click at [191, 82] on div "C" at bounding box center [187, 81] width 19 height 5
click at [272, 113] on button "Next Note" at bounding box center [287, 113] width 72 height 10
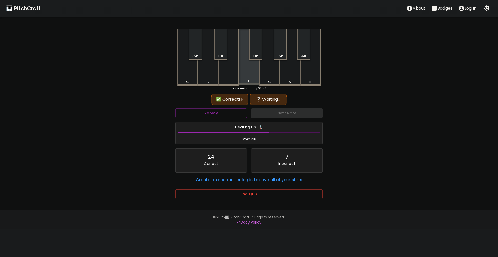
click at [247, 85] on div "F" at bounding box center [249, 57] width 20 height 56
click at [237, 110] on button "Replay" at bounding box center [211, 113] width 72 height 10
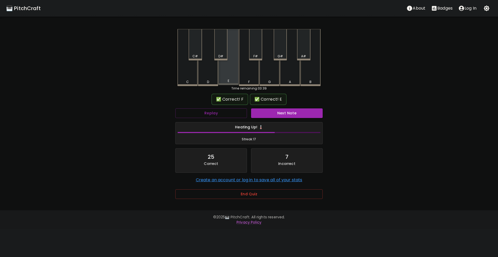
click at [233, 82] on div "E" at bounding box center [228, 81] width 19 height 5
click at [270, 112] on button "Next Note" at bounding box center [287, 113] width 72 height 10
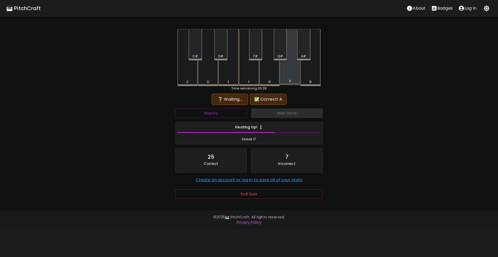
click at [294, 78] on div "A" at bounding box center [290, 57] width 20 height 56
click at [229, 117] on button "Replay" at bounding box center [211, 113] width 72 height 10
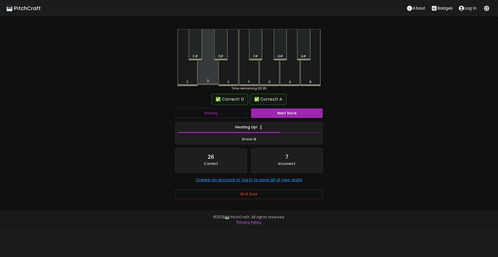
click at [207, 83] on div "D" at bounding box center [208, 57] width 20 height 56
click at [274, 114] on button "Next Note" at bounding box center [287, 113] width 72 height 10
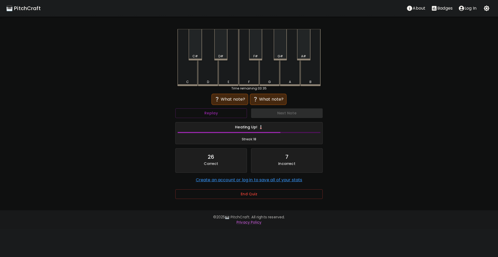
click at [289, 83] on div "A" at bounding box center [290, 82] width 2 height 5
click at [205, 80] on div "D" at bounding box center [208, 82] width 19 height 5
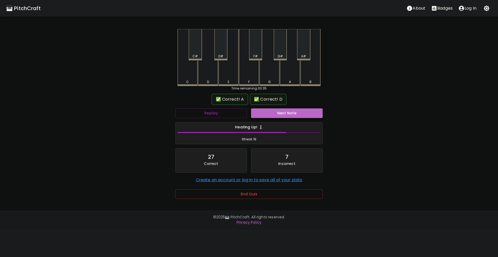
click at [271, 117] on button "Next Note" at bounding box center [287, 113] width 72 height 10
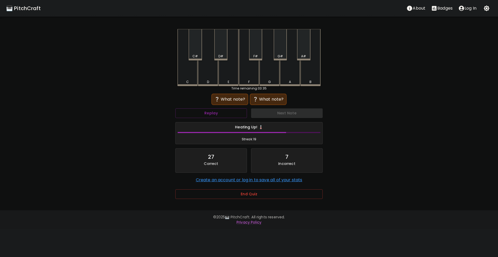
click at [271, 80] on div "G" at bounding box center [269, 82] width 3 height 5
click at [240, 112] on button "Replay" at bounding box center [211, 113] width 72 height 10
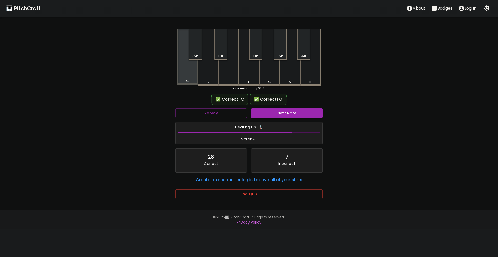
click at [187, 78] on div "C" at bounding box center [188, 57] width 20 height 56
click at [295, 114] on button "Next Note" at bounding box center [287, 113] width 72 height 10
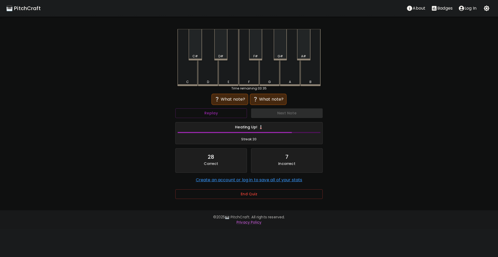
drag, startPoint x: 295, startPoint y: 77, endPoint x: 263, endPoint y: 80, distance: 31.8
click at [293, 77] on div "A" at bounding box center [290, 57] width 20 height 57
click at [211, 75] on div "D" at bounding box center [208, 57] width 20 height 57
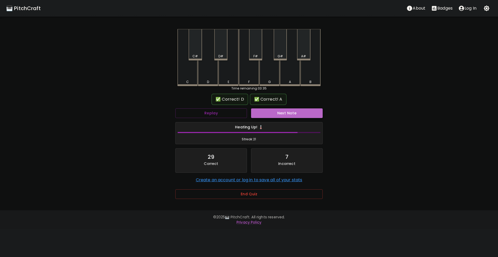
click at [274, 118] on button "Next Note" at bounding box center [287, 113] width 72 height 10
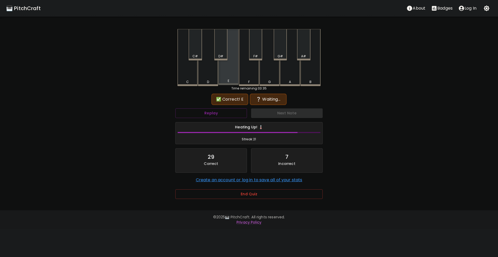
click at [233, 82] on div "E" at bounding box center [228, 81] width 19 height 5
click at [188, 81] on div "C" at bounding box center [187, 82] width 3 height 5
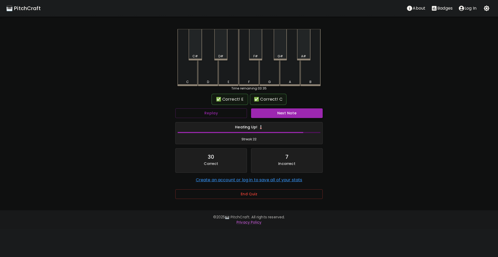
click at [274, 116] on button "Next Note" at bounding box center [287, 113] width 72 height 10
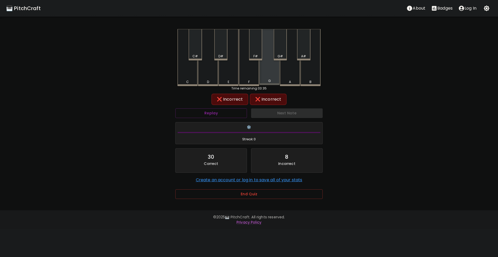
click at [269, 82] on div "G" at bounding box center [269, 81] width 3 height 5
click at [293, 77] on div "A" at bounding box center [290, 57] width 20 height 57
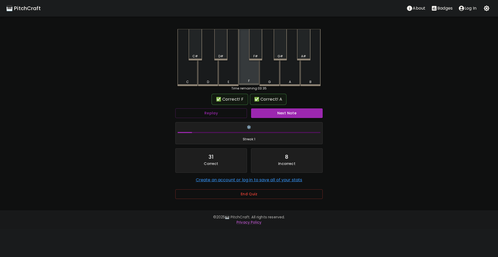
click at [252, 78] on div "F" at bounding box center [249, 57] width 20 height 56
click at [281, 114] on button "Next Note" at bounding box center [287, 113] width 72 height 10
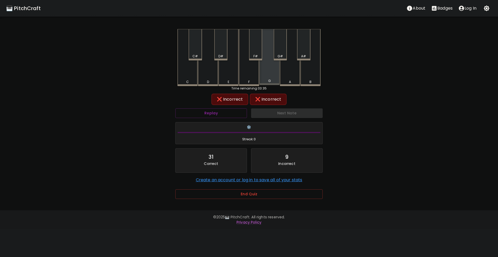
click at [271, 81] on div "G" at bounding box center [269, 81] width 19 height 5
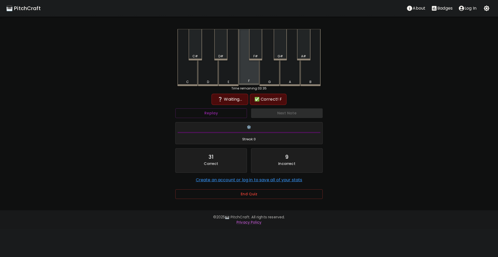
click at [253, 83] on div "F" at bounding box center [249, 57] width 20 height 56
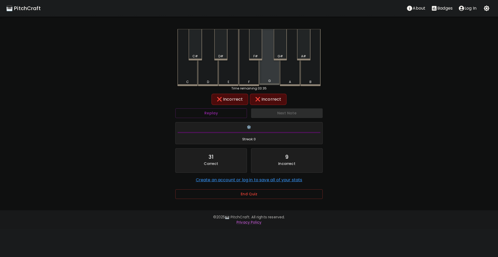
click at [273, 79] on div "G" at bounding box center [270, 57] width 20 height 56
drag, startPoint x: 249, startPoint y: 78, endPoint x: 236, endPoint y: 78, distance: 13.0
click at [248, 78] on div "F" at bounding box center [249, 57] width 20 height 57
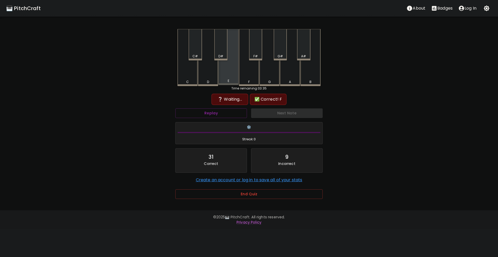
click at [236, 78] on div "E" at bounding box center [229, 57] width 20 height 56
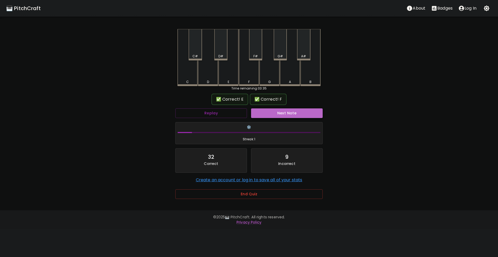
click at [284, 116] on button "Next Note" at bounding box center [287, 113] width 72 height 10
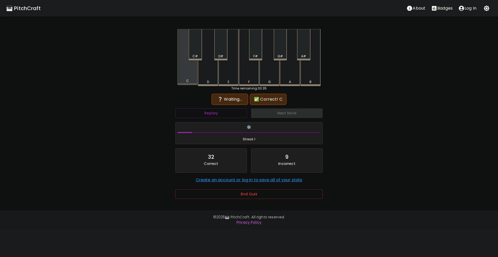
drag, startPoint x: 188, startPoint y: 79, endPoint x: 211, endPoint y: 77, distance: 23.7
click at [188, 79] on div "C" at bounding box center [188, 57] width 20 height 56
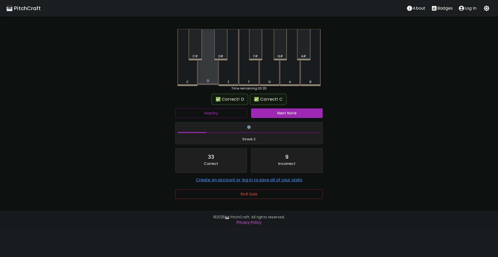
click at [213, 77] on div "D" at bounding box center [208, 57] width 20 height 56
click at [270, 111] on button "Next Note" at bounding box center [287, 113] width 72 height 10
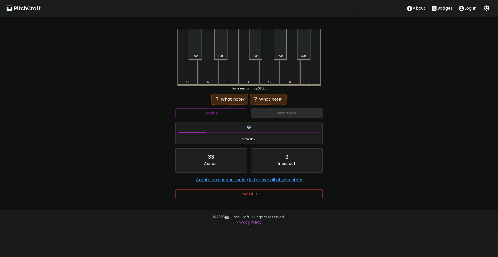
drag, startPoint x: 292, startPoint y: 78, endPoint x: 283, endPoint y: 80, distance: 9.4
click at [292, 78] on div "A" at bounding box center [290, 57] width 20 height 57
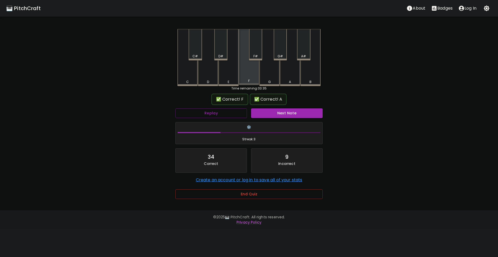
click at [248, 83] on div "F" at bounding box center [249, 81] width 2 height 5
click at [275, 111] on button "Next Note" at bounding box center [287, 113] width 72 height 10
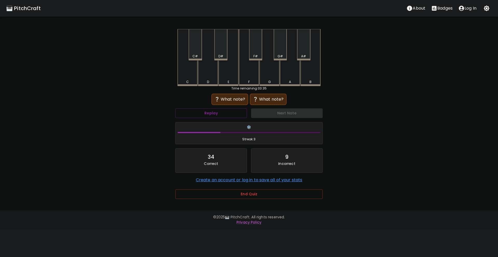
click at [295, 82] on div "A" at bounding box center [290, 82] width 19 height 5
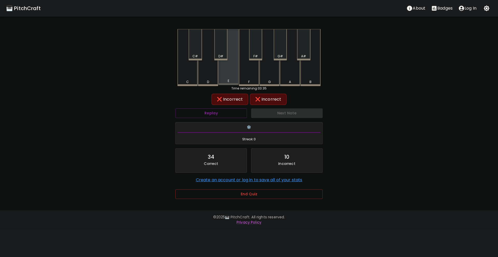
click at [230, 85] on div "E" at bounding box center [229, 57] width 20 height 56
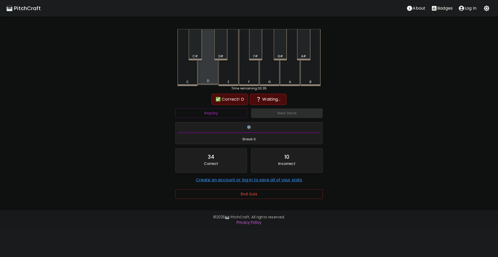
click at [212, 83] on div "D" at bounding box center [208, 81] width 19 height 5
click at [293, 78] on div "A" at bounding box center [290, 57] width 20 height 57
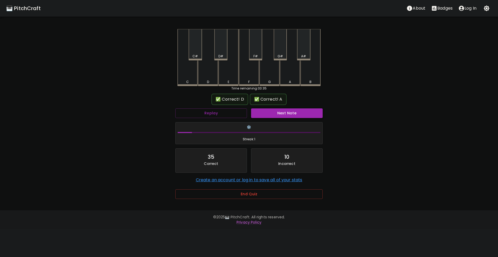
click at [284, 114] on button "Next Note" at bounding box center [287, 113] width 72 height 10
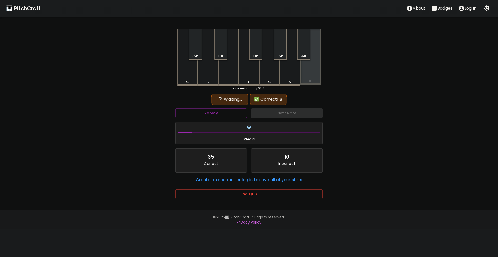
click at [308, 77] on div "B" at bounding box center [311, 57] width 20 height 56
click at [194, 80] on div "C" at bounding box center [187, 82] width 19 height 5
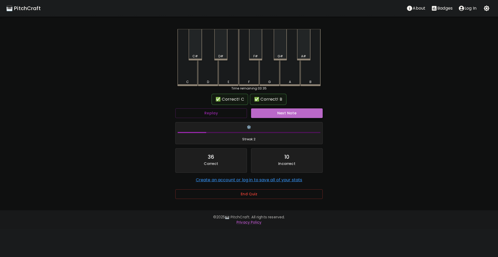
click at [283, 113] on button "Next Note" at bounding box center [287, 113] width 72 height 10
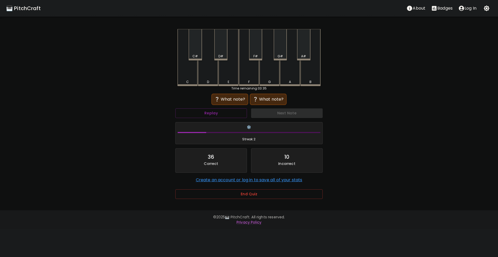
click at [253, 76] on div "F" at bounding box center [249, 57] width 20 height 57
click at [188, 76] on div "C" at bounding box center [188, 57] width 20 height 57
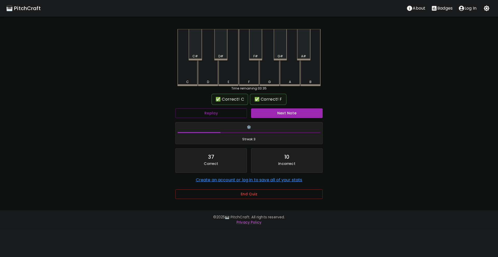
drag, startPoint x: 296, startPoint y: 119, endPoint x: 295, endPoint y: 116, distance: 3.3
click at [296, 119] on div "Next Note" at bounding box center [287, 113] width 76 height 14
click at [295, 116] on button "Next Note" at bounding box center [287, 113] width 72 height 10
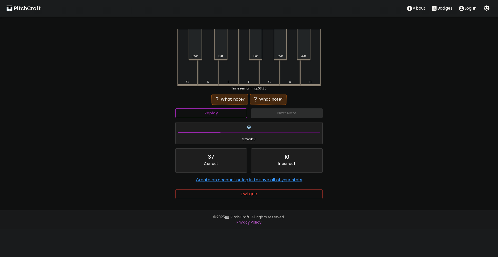
click at [236, 109] on button "Replay" at bounding box center [211, 113] width 72 height 10
click at [289, 84] on div "A" at bounding box center [290, 57] width 20 height 56
click at [247, 84] on div "F" at bounding box center [249, 57] width 20 height 57
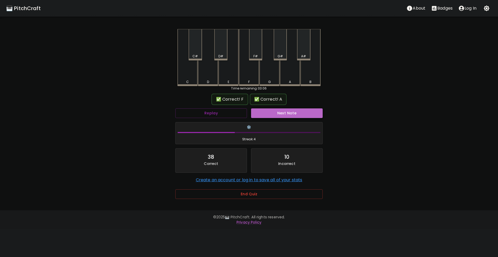
click at [277, 112] on button "Next Note" at bounding box center [287, 113] width 72 height 10
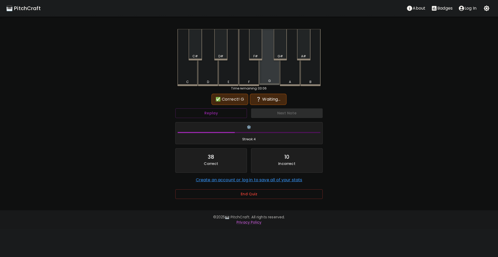
click at [274, 82] on div "G" at bounding box center [269, 81] width 19 height 5
click at [233, 115] on button "Replay" at bounding box center [211, 113] width 72 height 10
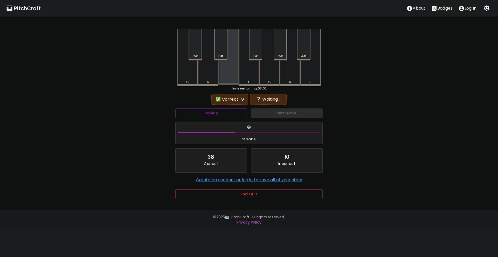
click at [226, 83] on div "E" at bounding box center [228, 81] width 19 height 5
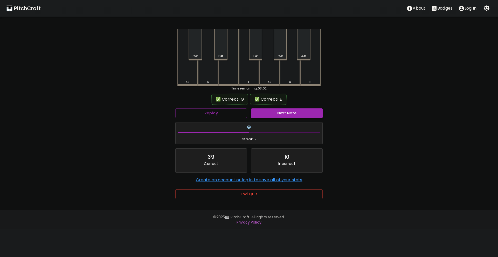
click at [283, 109] on button "Next Note" at bounding box center [287, 113] width 72 height 10
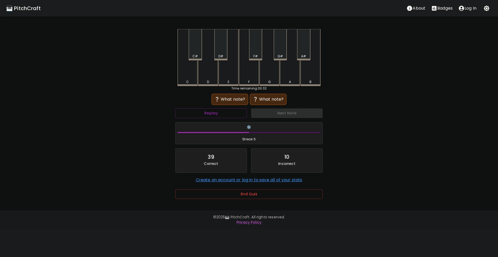
click at [290, 78] on div "A" at bounding box center [290, 57] width 20 height 57
click at [233, 111] on button "Replay" at bounding box center [211, 113] width 72 height 10
click at [187, 79] on div "C" at bounding box center [188, 57] width 20 height 57
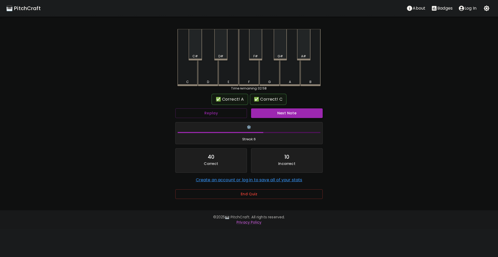
click at [287, 111] on button "Next Note" at bounding box center [287, 113] width 72 height 10
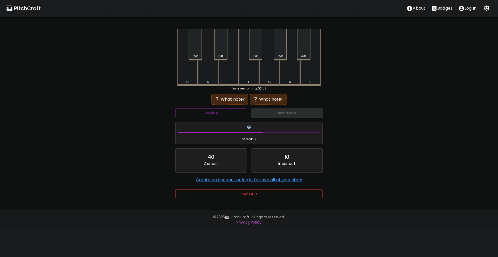
click at [229, 78] on div "E" at bounding box center [229, 57] width 20 height 57
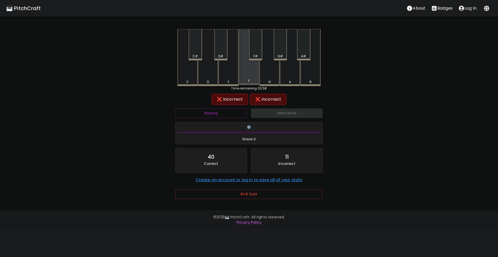
click at [248, 76] on div "F" at bounding box center [249, 57] width 20 height 56
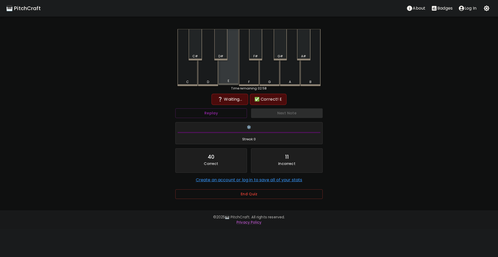
drag, startPoint x: 231, startPoint y: 79, endPoint x: 215, endPoint y: 80, distance: 15.9
click at [229, 79] on div "E" at bounding box center [229, 57] width 20 height 56
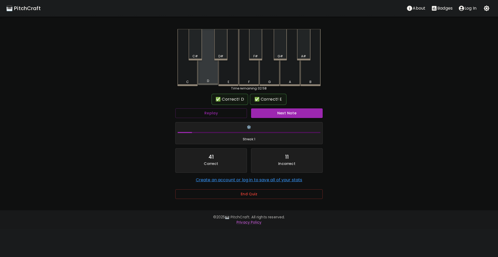
click at [210, 80] on div "D" at bounding box center [208, 81] width 19 height 5
click at [275, 111] on button "Next Note" at bounding box center [287, 113] width 72 height 10
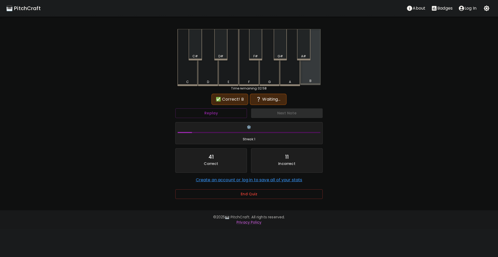
click at [311, 77] on div "B" at bounding box center [311, 57] width 20 height 56
click at [221, 114] on button "Replay" at bounding box center [211, 113] width 72 height 10
click at [225, 112] on button "Replay" at bounding box center [211, 113] width 72 height 10
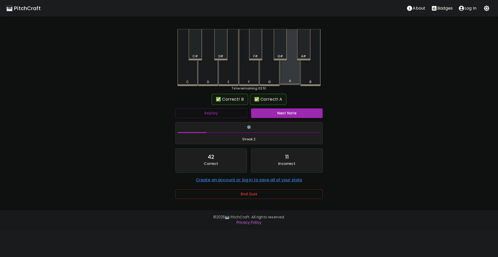
click at [289, 81] on div "A" at bounding box center [290, 81] width 2 height 5
click at [289, 112] on button "Next Note" at bounding box center [287, 113] width 72 height 10
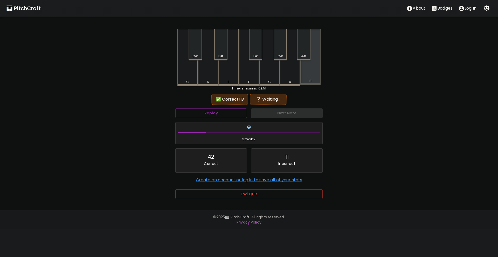
drag, startPoint x: 310, startPoint y: 77, endPoint x: 290, endPoint y: 78, distance: 20.0
click at [308, 77] on div "B" at bounding box center [311, 57] width 20 height 56
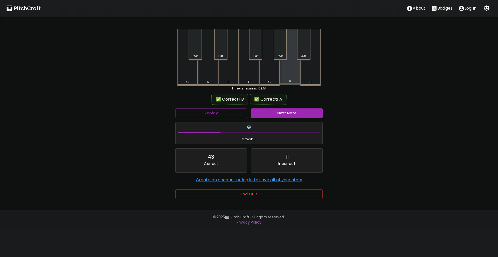
click at [290, 78] on div "A" at bounding box center [290, 57] width 20 height 56
click at [288, 115] on button "Next Note" at bounding box center [287, 113] width 72 height 10
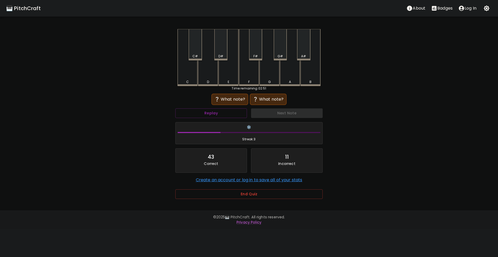
drag, startPoint x: 312, startPoint y: 79, endPoint x: 288, endPoint y: 79, distance: 23.6
click at [309, 79] on div "B" at bounding box center [311, 57] width 20 height 57
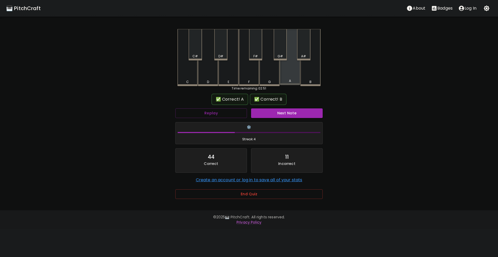
click at [286, 79] on div "A" at bounding box center [290, 57] width 20 height 56
click at [291, 113] on button "Next Note" at bounding box center [287, 113] width 72 height 10
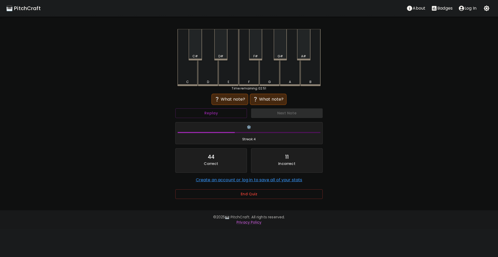
click at [308, 78] on div "B" at bounding box center [311, 57] width 20 height 57
drag, startPoint x: 267, startPoint y: 77, endPoint x: 278, endPoint y: 101, distance: 26.5
click at [267, 78] on div "G" at bounding box center [270, 57] width 20 height 57
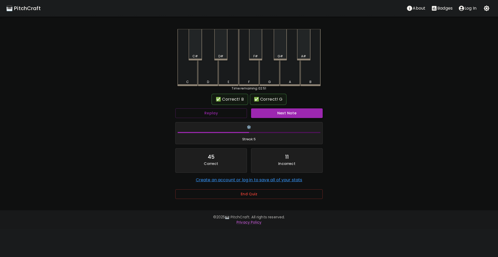
click at [283, 117] on button "Next Note" at bounding box center [287, 113] width 72 height 10
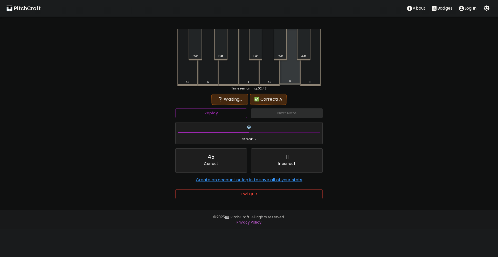
click at [293, 79] on div "A" at bounding box center [290, 57] width 20 height 56
click at [231, 110] on button "Replay" at bounding box center [211, 113] width 72 height 10
click at [185, 83] on div "C" at bounding box center [187, 82] width 19 height 5
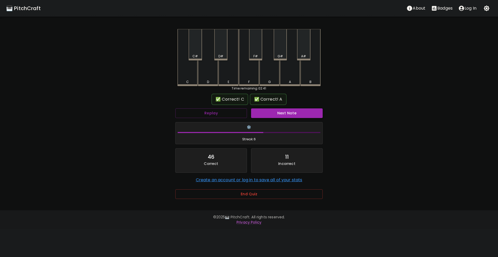
click at [287, 113] on button "Next Note" at bounding box center [287, 113] width 72 height 10
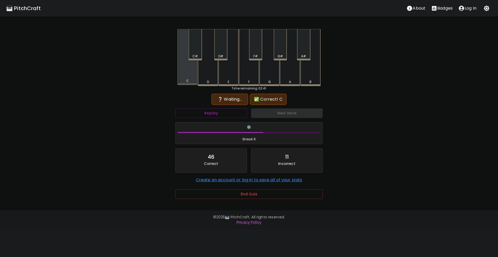
click at [192, 78] on div "C" at bounding box center [188, 57] width 20 height 56
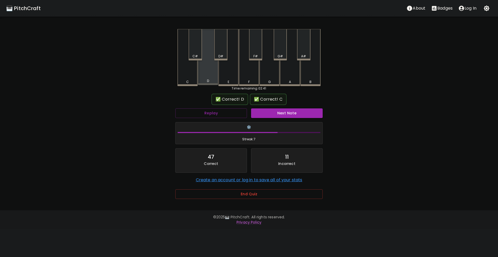
drag, startPoint x: 210, startPoint y: 75, endPoint x: 258, endPoint y: 100, distance: 54.1
click at [210, 75] on div "D" at bounding box center [208, 57] width 20 height 56
click at [274, 107] on div "Next Note" at bounding box center [287, 113] width 76 height 14
click at [275, 112] on button "Next Note" at bounding box center [287, 113] width 72 height 10
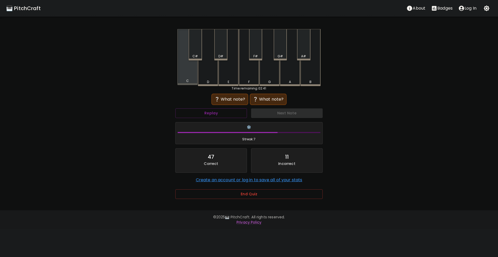
drag, startPoint x: 189, startPoint y: 82, endPoint x: 214, endPoint y: 79, distance: 24.3
click at [191, 82] on div "C" at bounding box center [187, 81] width 19 height 5
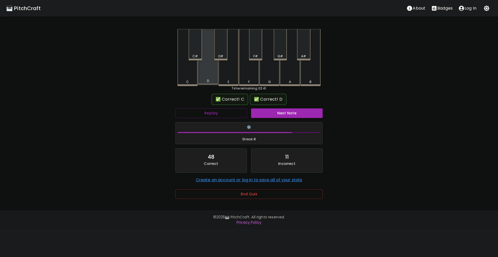
click at [214, 79] on div "D" at bounding box center [208, 57] width 20 height 56
click at [275, 109] on button "Next Note" at bounding box center [287, 113] width 72 height 10
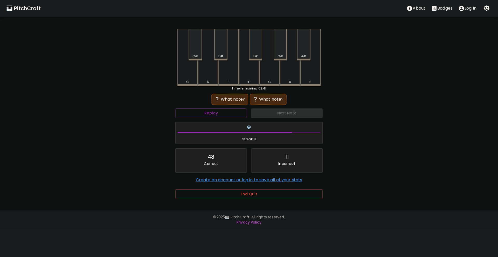
click at [270, 76] on div "G" at bounding box center [270, 57] width 20 height 57
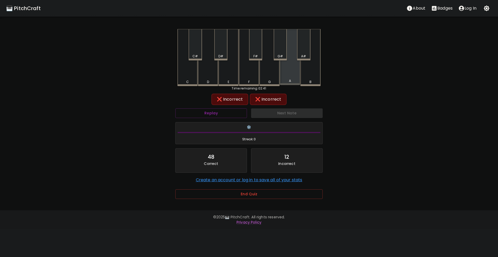
click at [286, 74] on div "A" at bounding box center [290, 57] width 20 height 56
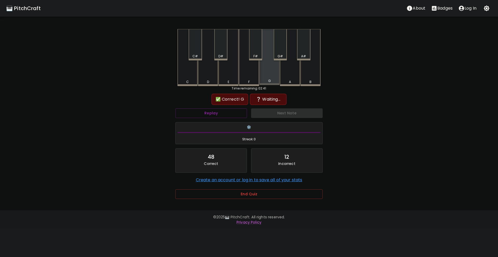
drag, startPoint x: 268, startPoint y: 78, endPoint x: 263, endPoint y: 78, distance: 5.5
click at [267, 78] on div "G" at bounding box center [270, 57] width 20 height 56
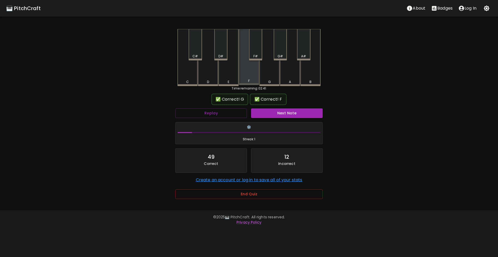
click at [252, 79] on div "F" at bounding box center [249, 57] width 20 height 56
click at [238, 103] on div "✅ Correct! G" at bounding box center [230, 99] width 37 height 11
click at [235, 112] on button "Replay" at bounding box center [211, 113] width 72 height 10
click at [276, 119] on div "Next Note" at bounding box center [287, 113] width 76 height 14
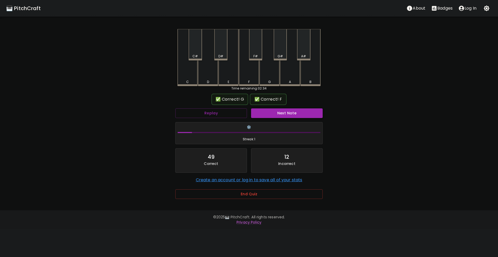
click at [277, 115] on button "Next Note" at bounding box center [287, 113] width 72 height 10
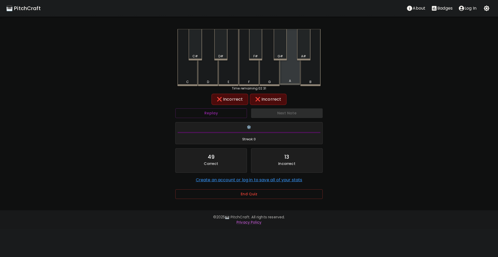
click at [295, 75] on div "A" at bounding box center [290, 57] width 20 height 56
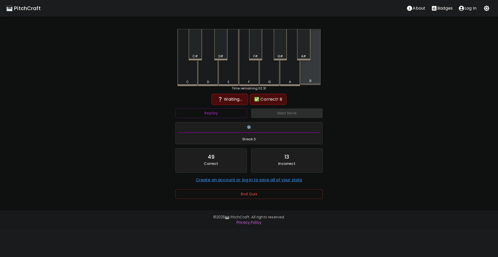
drag, startPoint x: 312, startPoint y: 74, endPoint x: 275, endPoint y: 80, distance: 36.9
click at [311, 74] on div "B" at bounding box center [311, 57] width 20 height 56
drag, startPoint x: 269, startPoint y: 80, endPoint x: 273, endPoint y: 90, distance: 9.9
click at [269, 80] on div "G" at bounding box center [269, 82] width 3 height 5
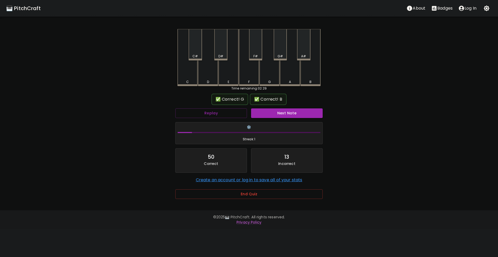
drag, startPoint x: 282, startPoint y: 117, endPoint x: 280, endPoint y: 184, distance: 67.5
click at [280, 179] on div "Replay Next Note ❄️ Streak: 1 50 Correct 13 Incorrect Create an account or log …" at bounding box center [249, 145] width 152 height 79
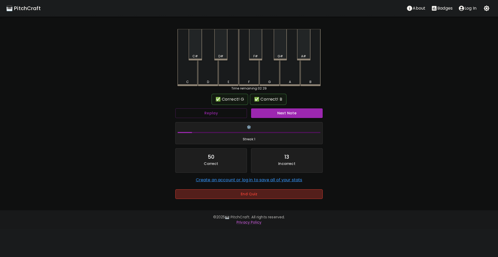
click at [282, 194] on button "End Quiz" at bounding box center [248, 194] width 147 height 10
